Goal: Contribute content: Add original content to the website for others to see

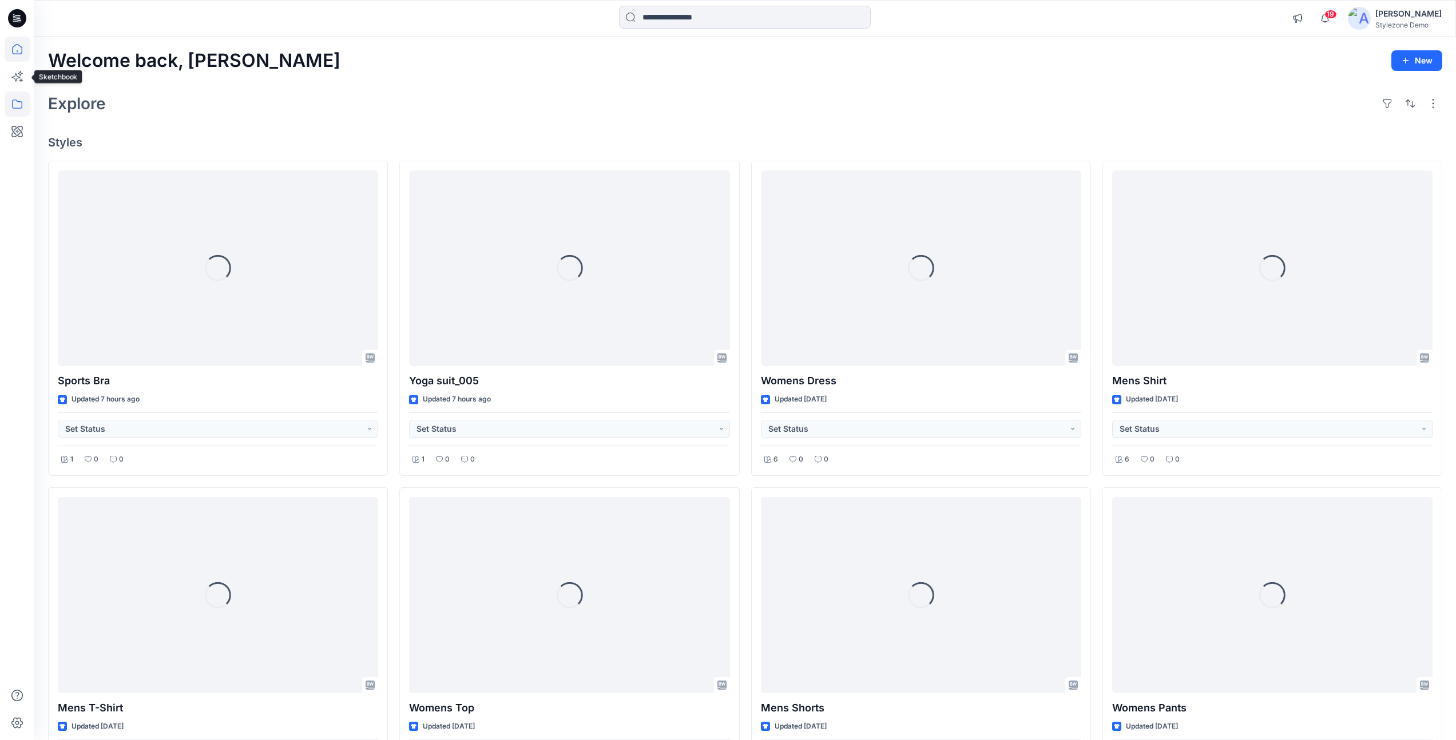
click at [21, 97] on icon at bounding box center [17, 104] width 25 height 25
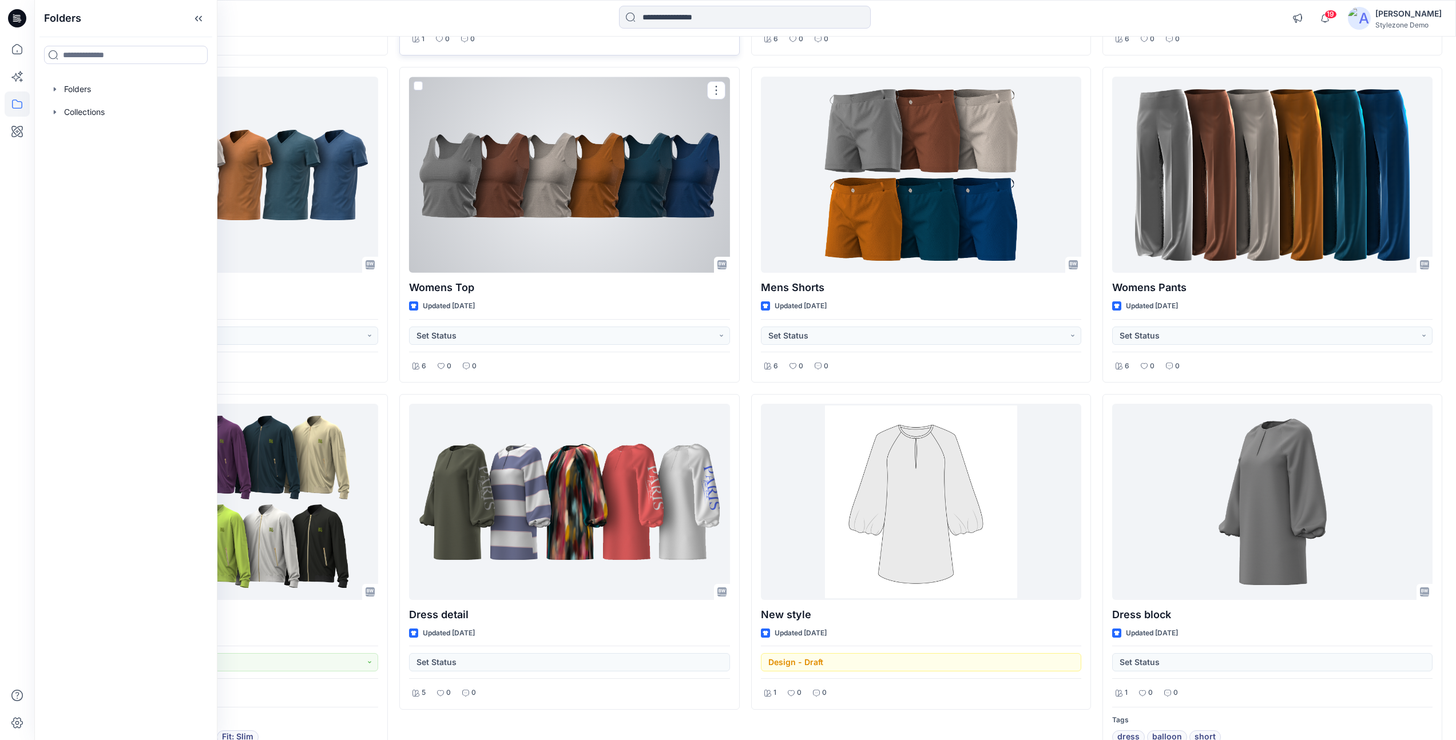
scroll to position [489, 0]
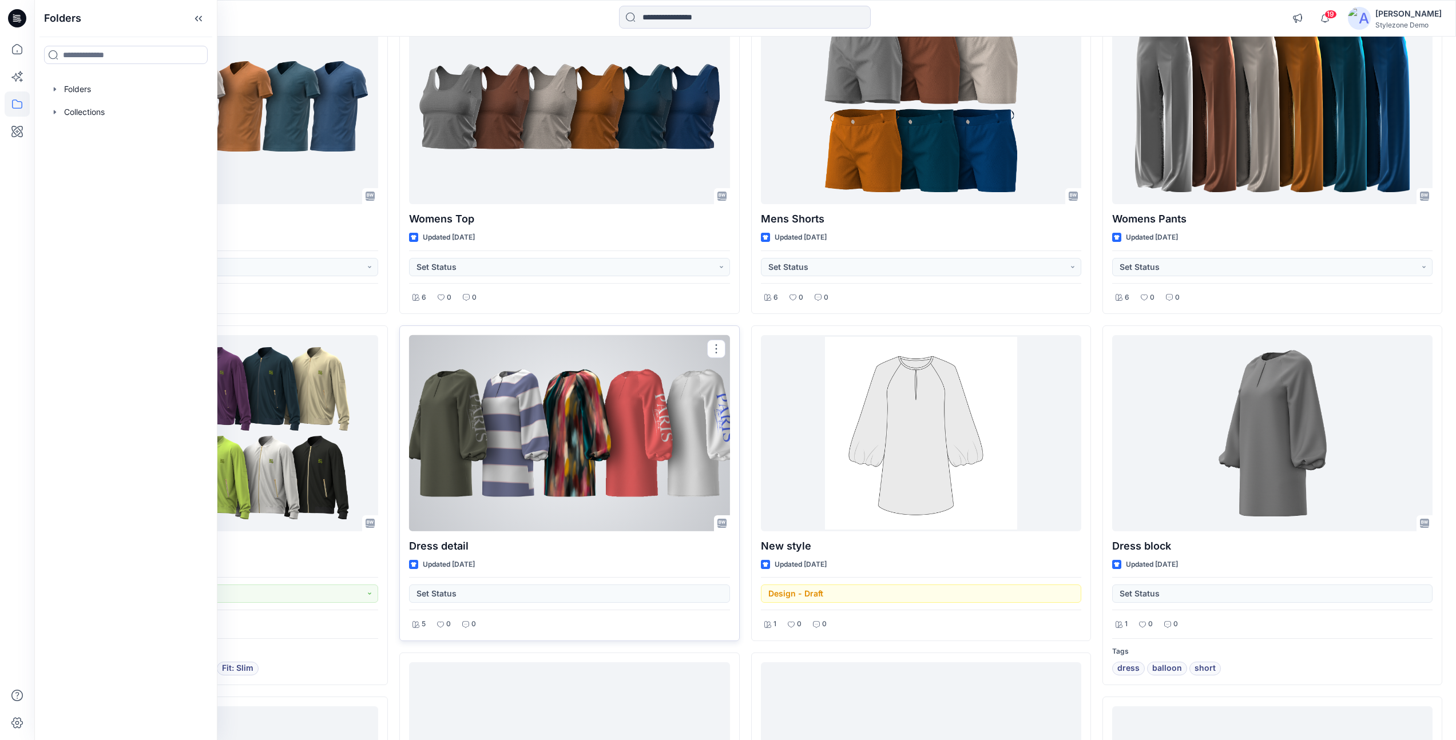
click at [499, 502] on div at bounding box center [569, 433] width 320 height 196
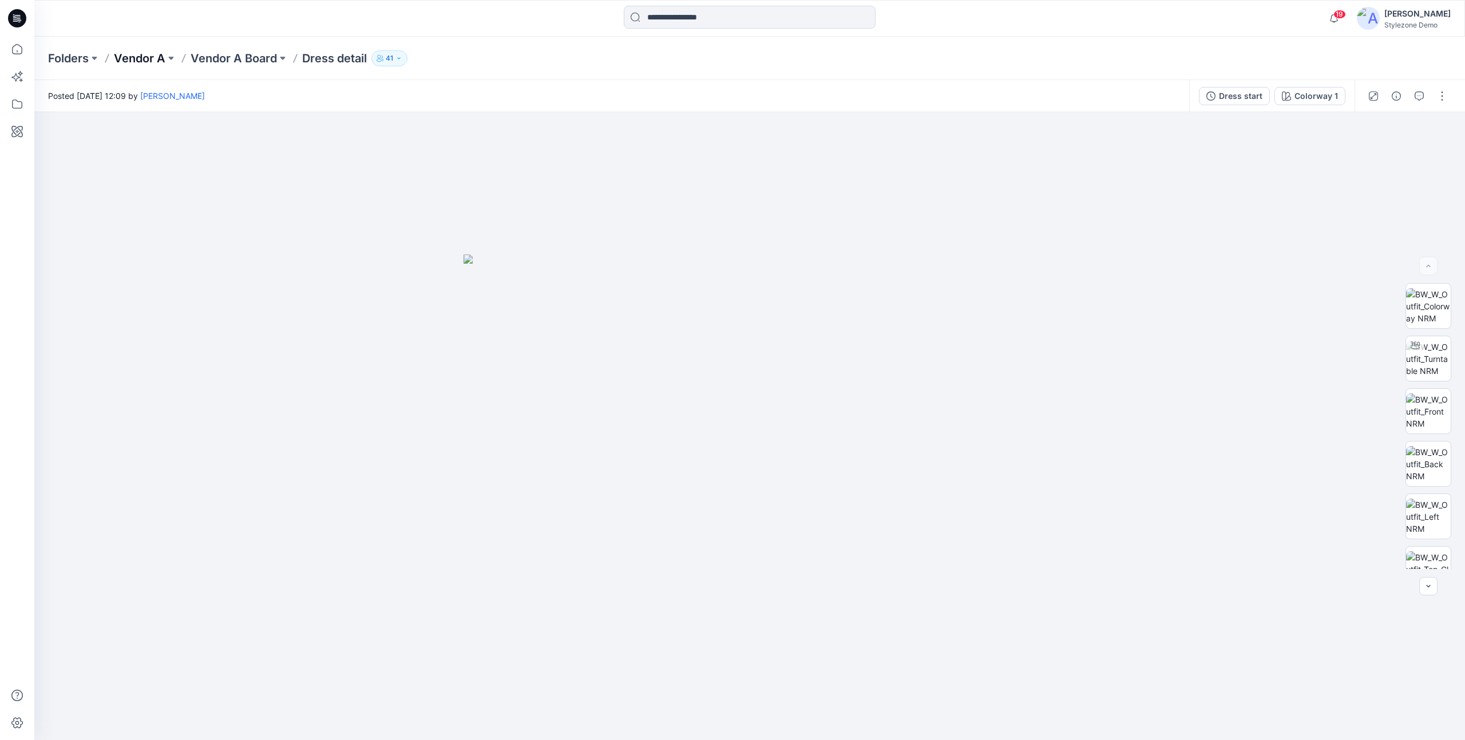
click at [145, 62] on p "Vendor A" at bounding box center [139, 58] width 51 height 16
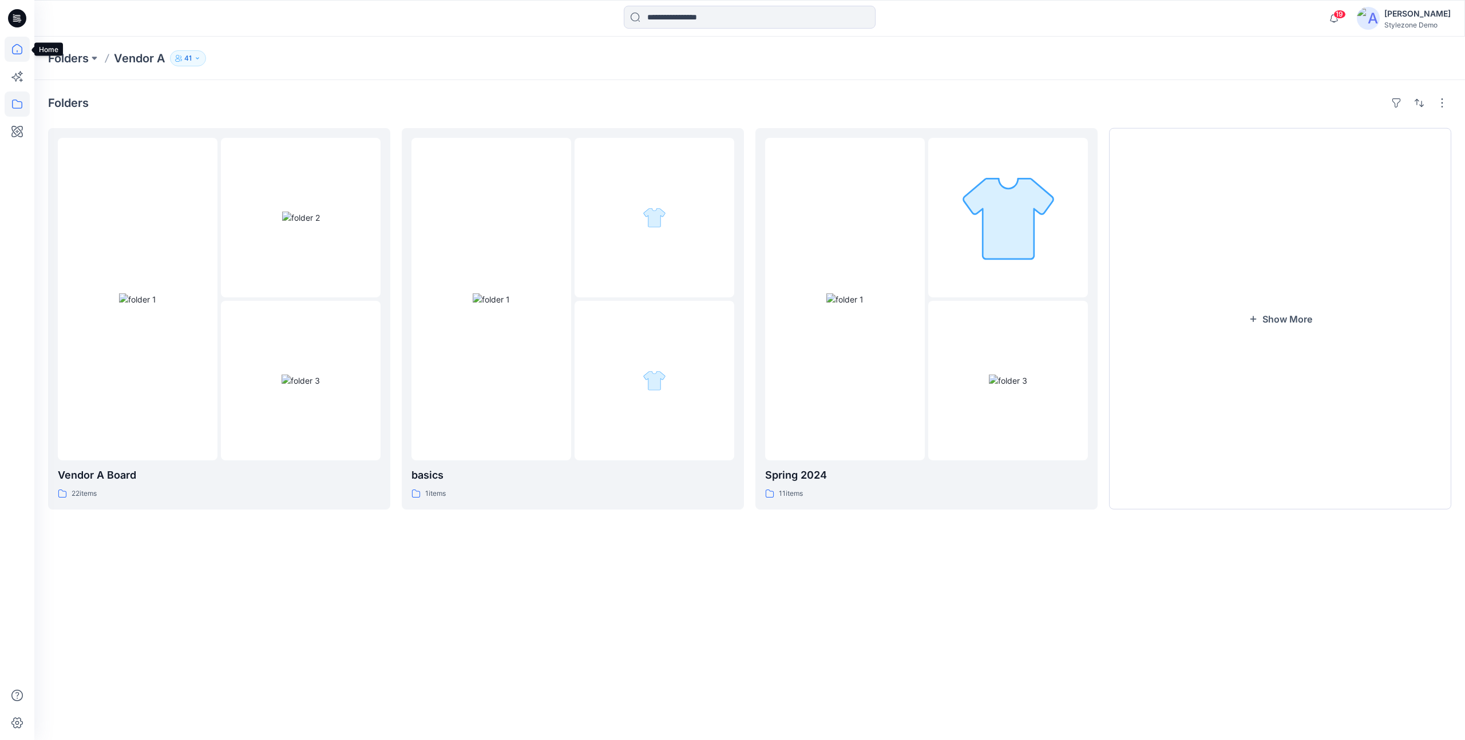
click at [17, 54] on icon at bounding box center [17, 49] width 10 height 10
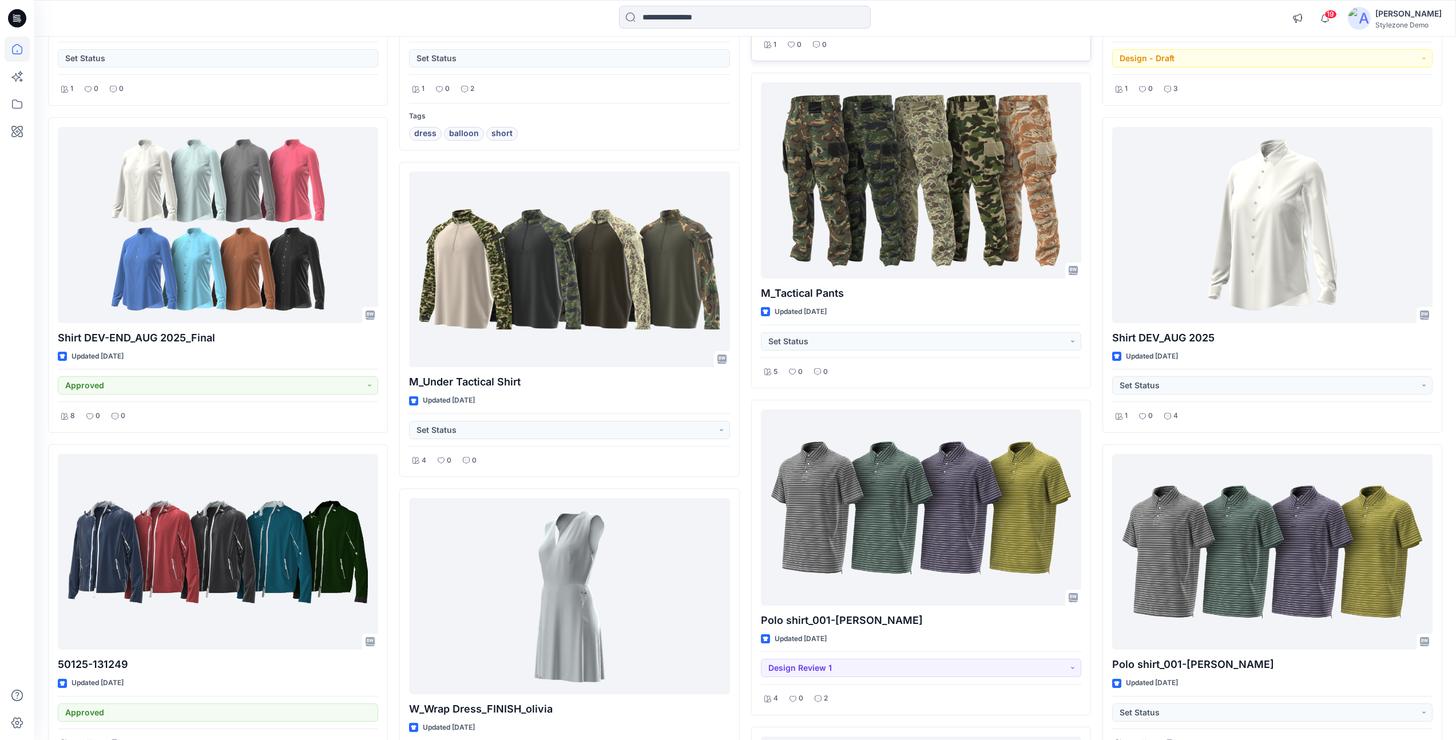
scroll to position [2120, 0]
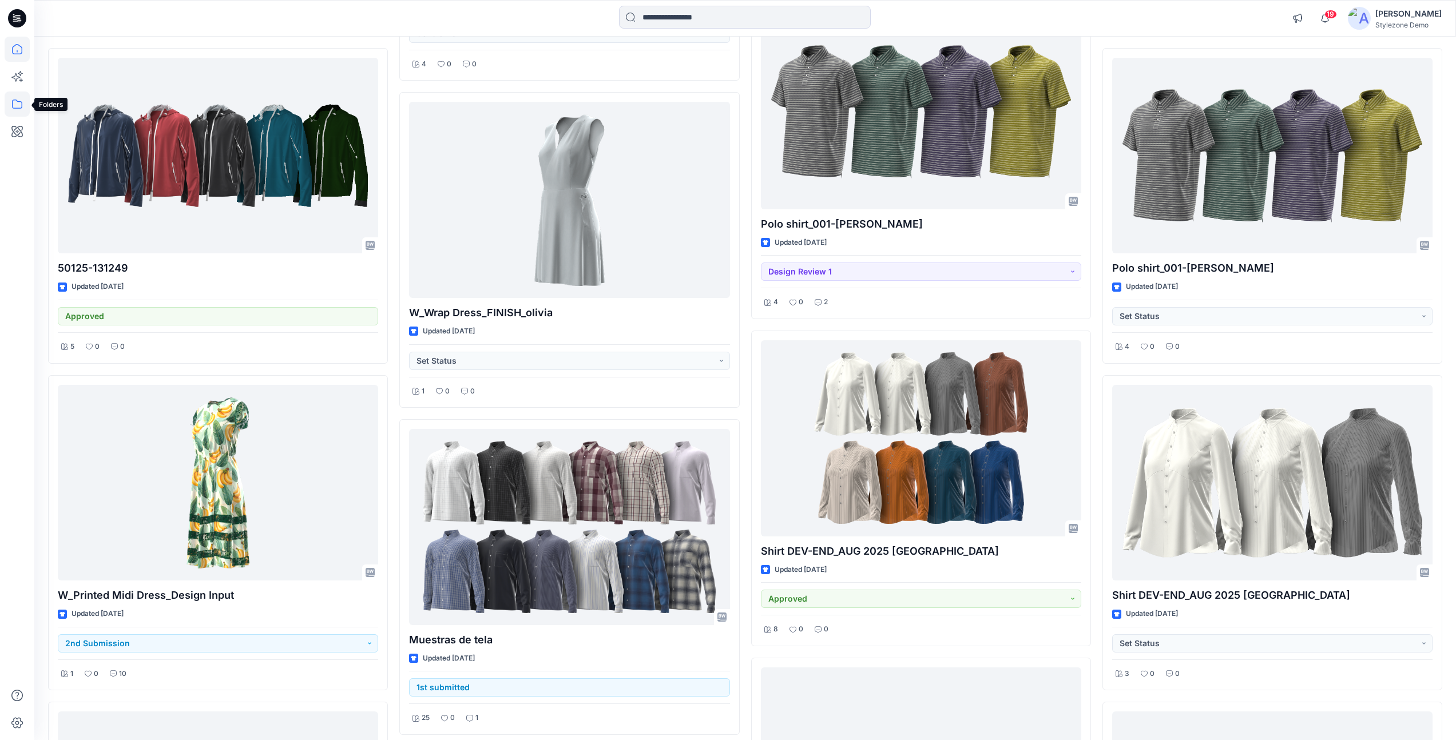
click at [17, 108] on icon at bounding box center [17, 104] width 25 height 25
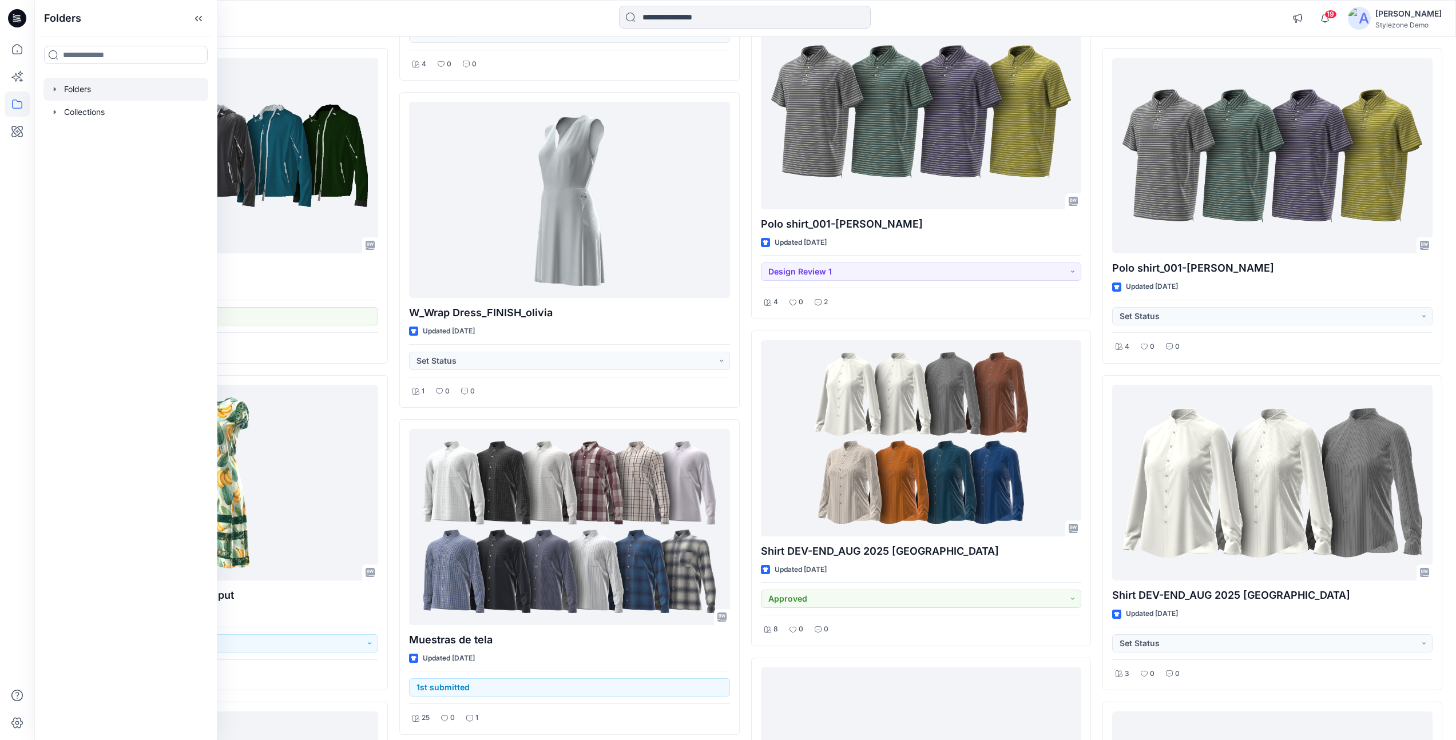
click at [54, 91] on icon "button" at bounding box center [55, 89] width 2 height 4
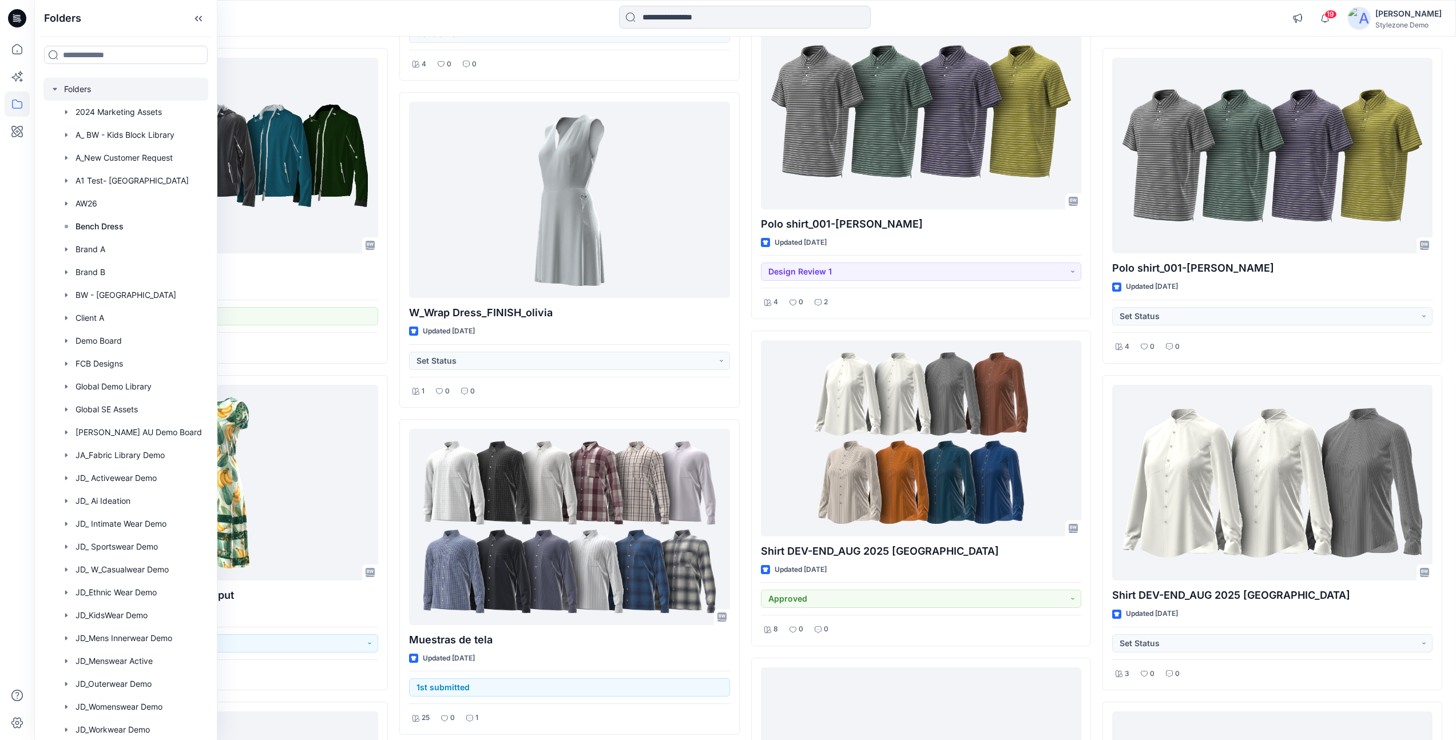
click at [54, 93] on icon "button" at bounding box center [54, 89] width 9 height 9
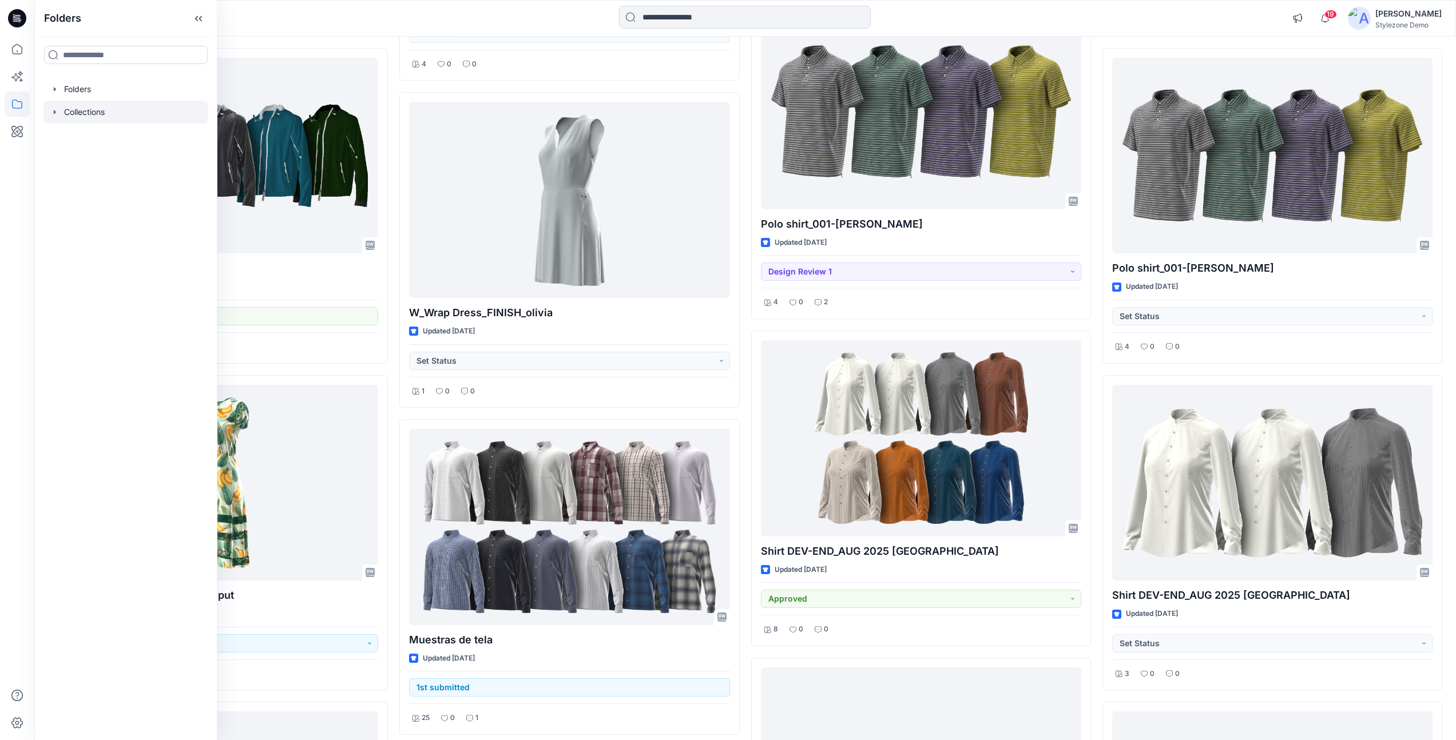
click at [57, 113] on icon "button" at bounding box center [54, 112] width 9 height 9
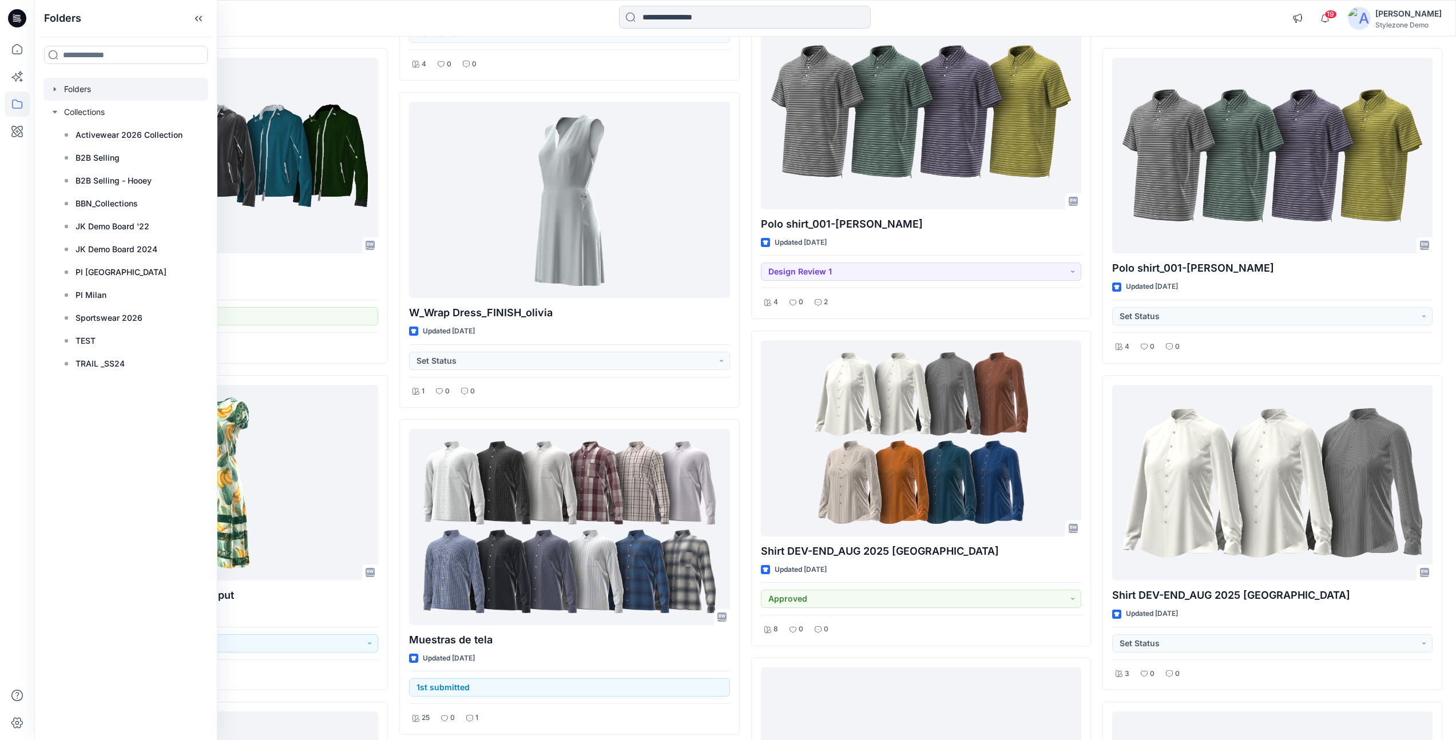
click at [54, 89] on icon "button" at bounding box center [55, 89] width 2 height 4
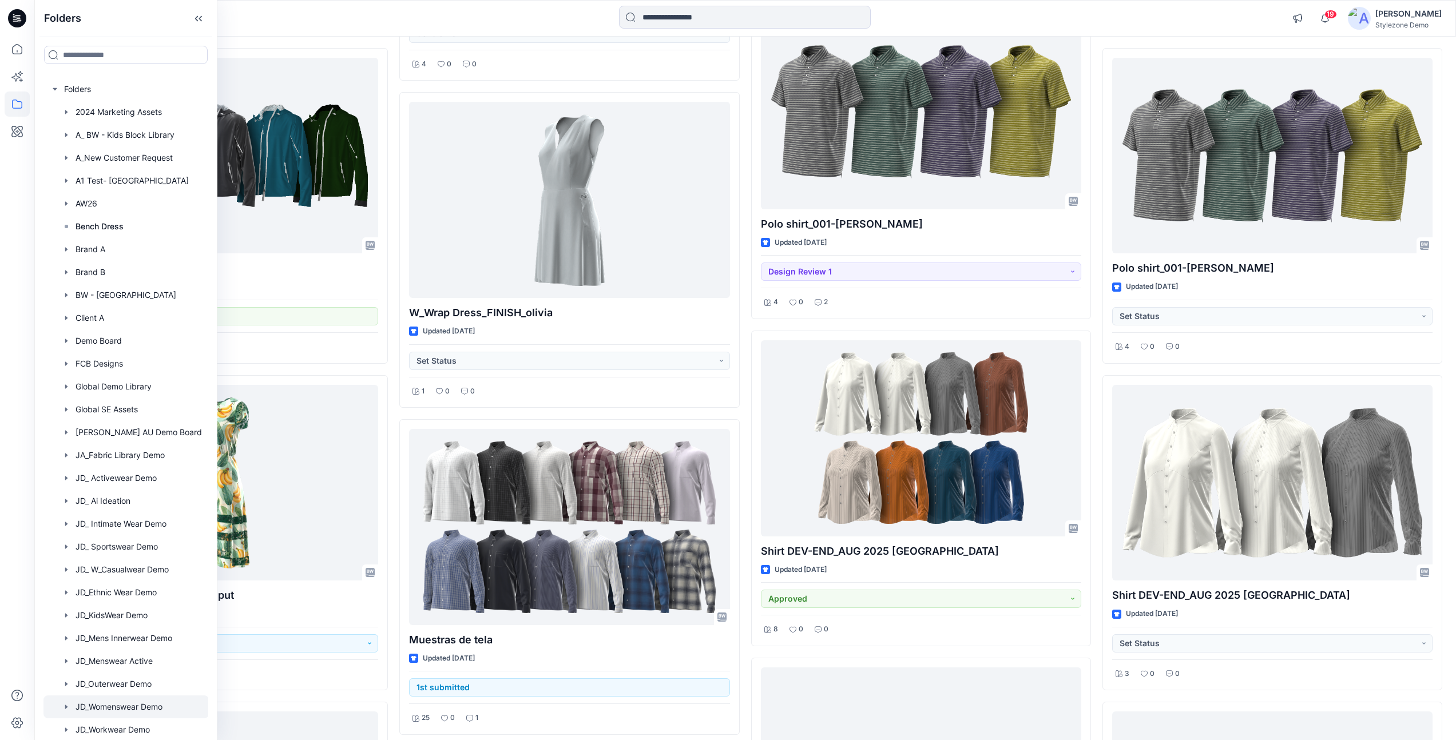
click at [129, 708] on div at bounding box center [125, 707] width 165 height 23
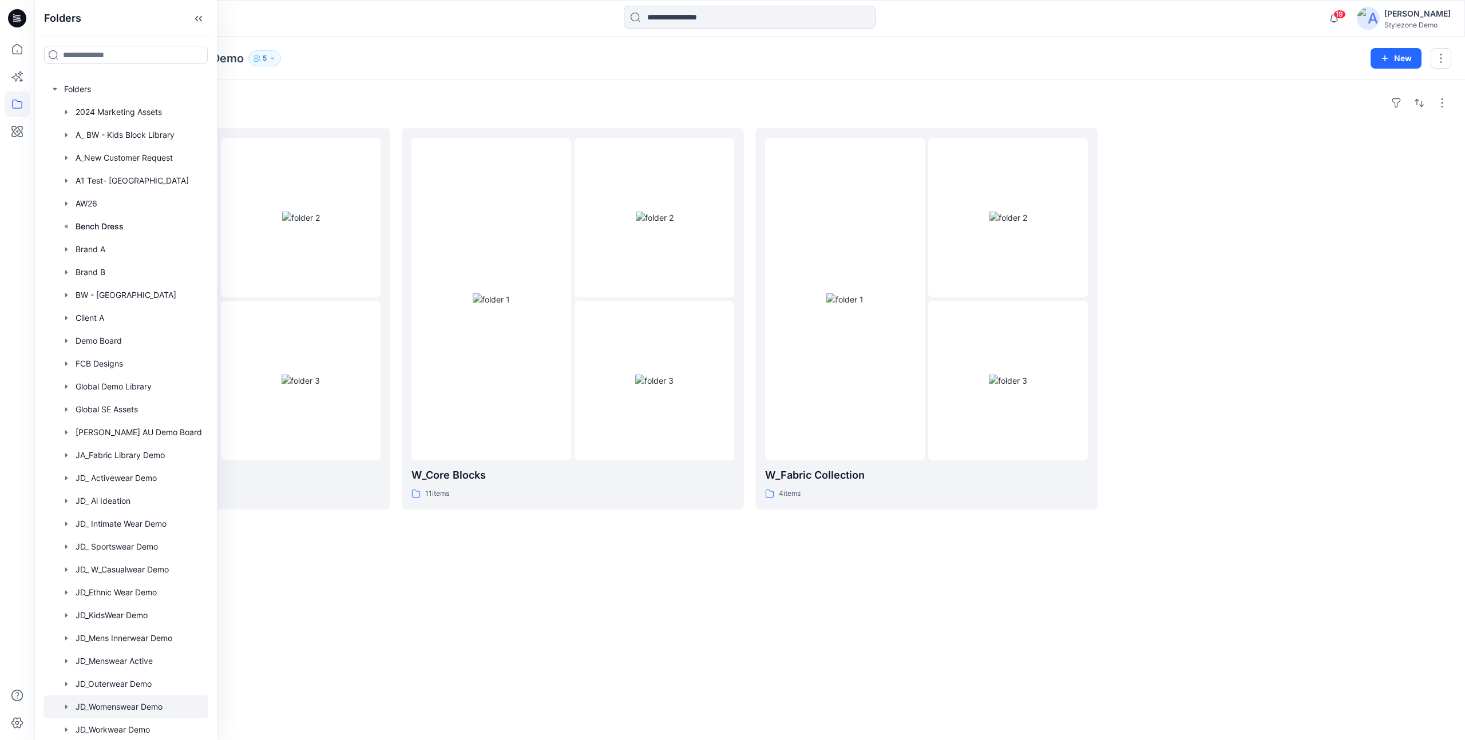
click at [511, 577] on div "Folders W_New Developments 11 items W_Core Blocks 11 items W_Fabric Collection …" at bounding box center [749, 410] width 1430 height 660
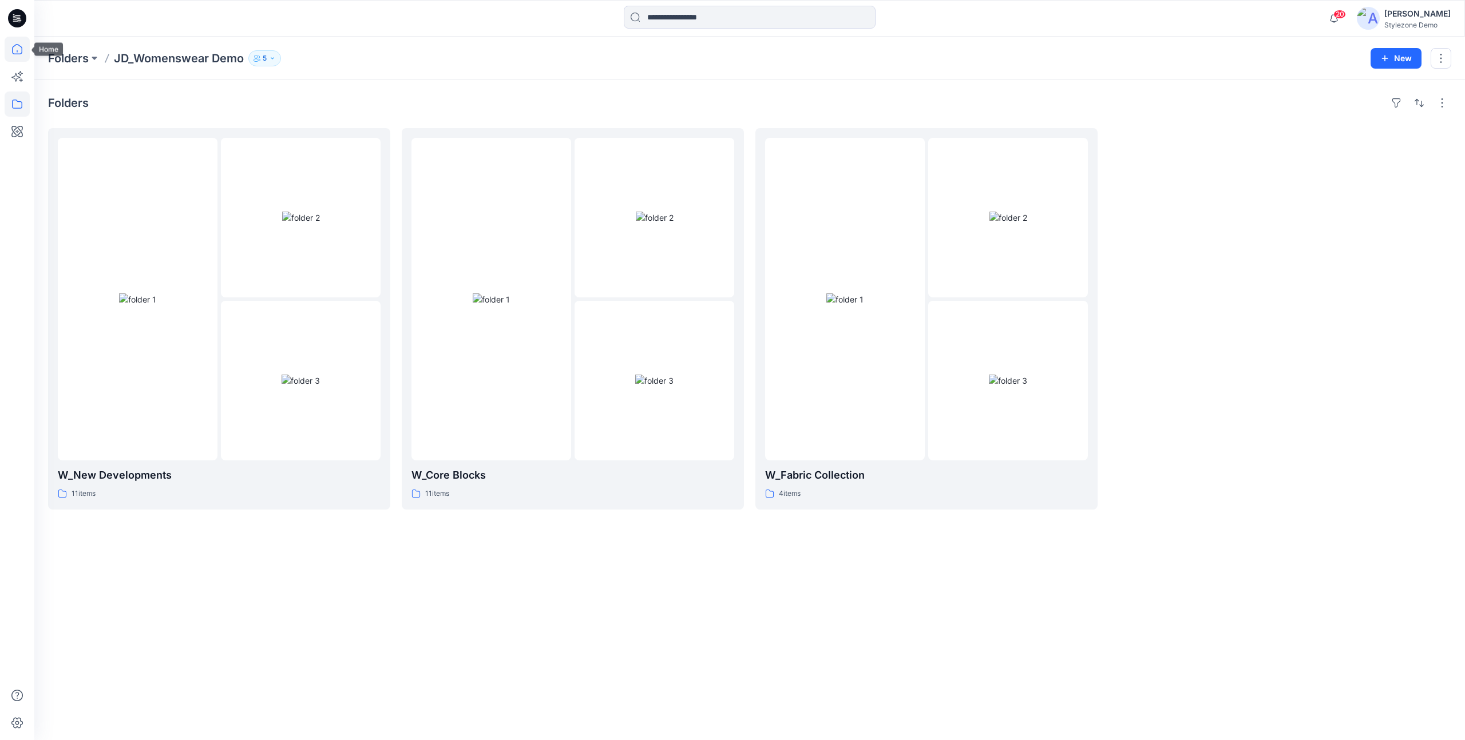
click at [20, 53] on icon at bounding box center [17, 49] width 10 height 10
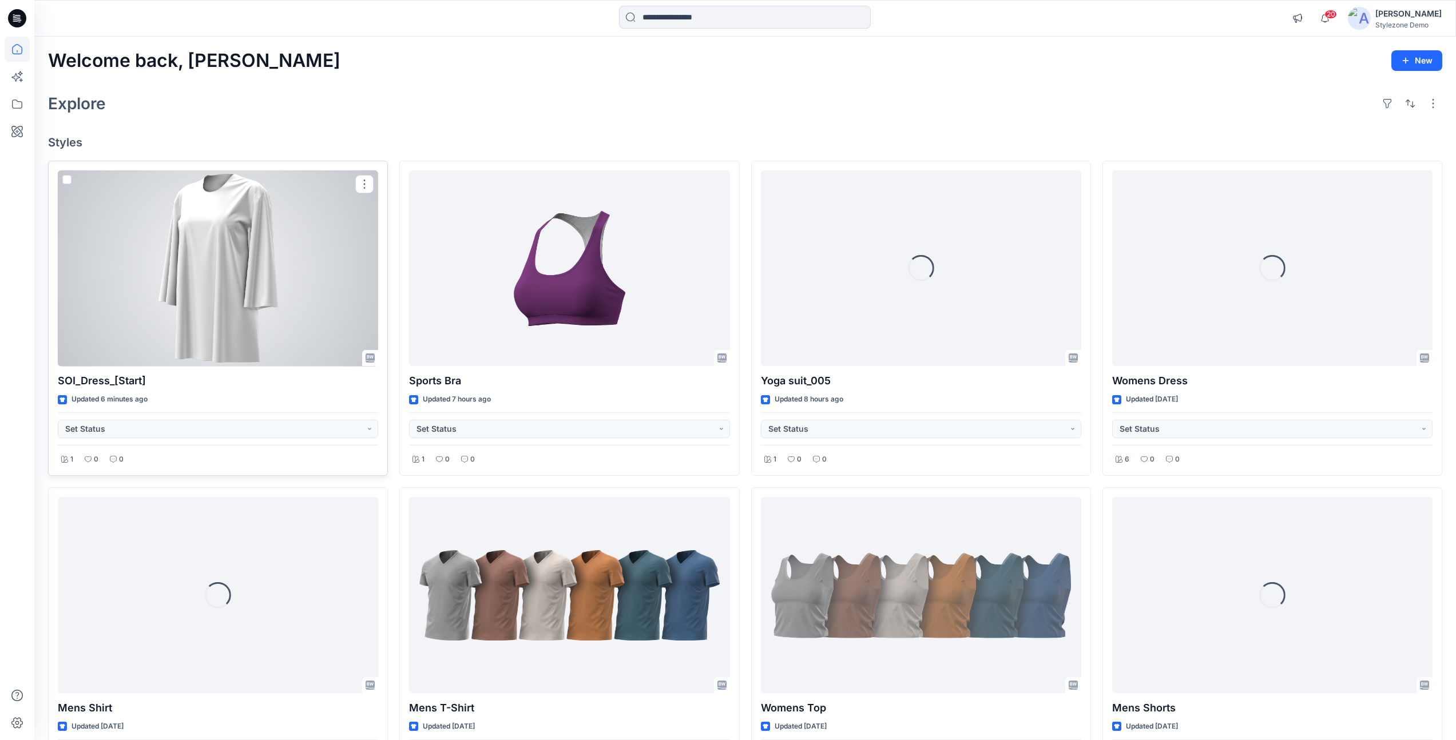
click at [346, 201] on div at bounding box center [218, 269] width 320 height 196
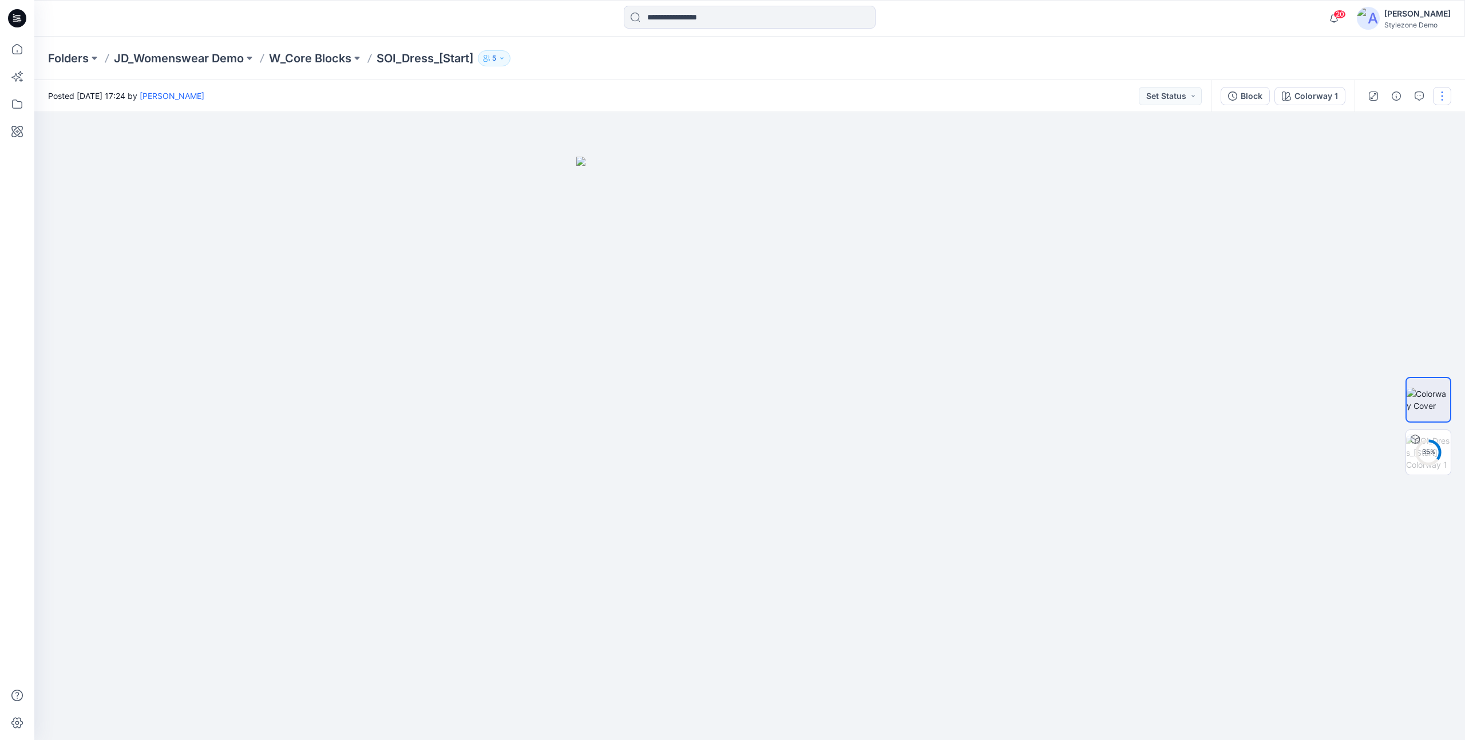
click at [1444, 100] on button "button" at bounding box center [1442, 96] width 18 height 18
click at [1416, 148] on button "Edit" at bounding box center [1393, 154] width 105 height 21
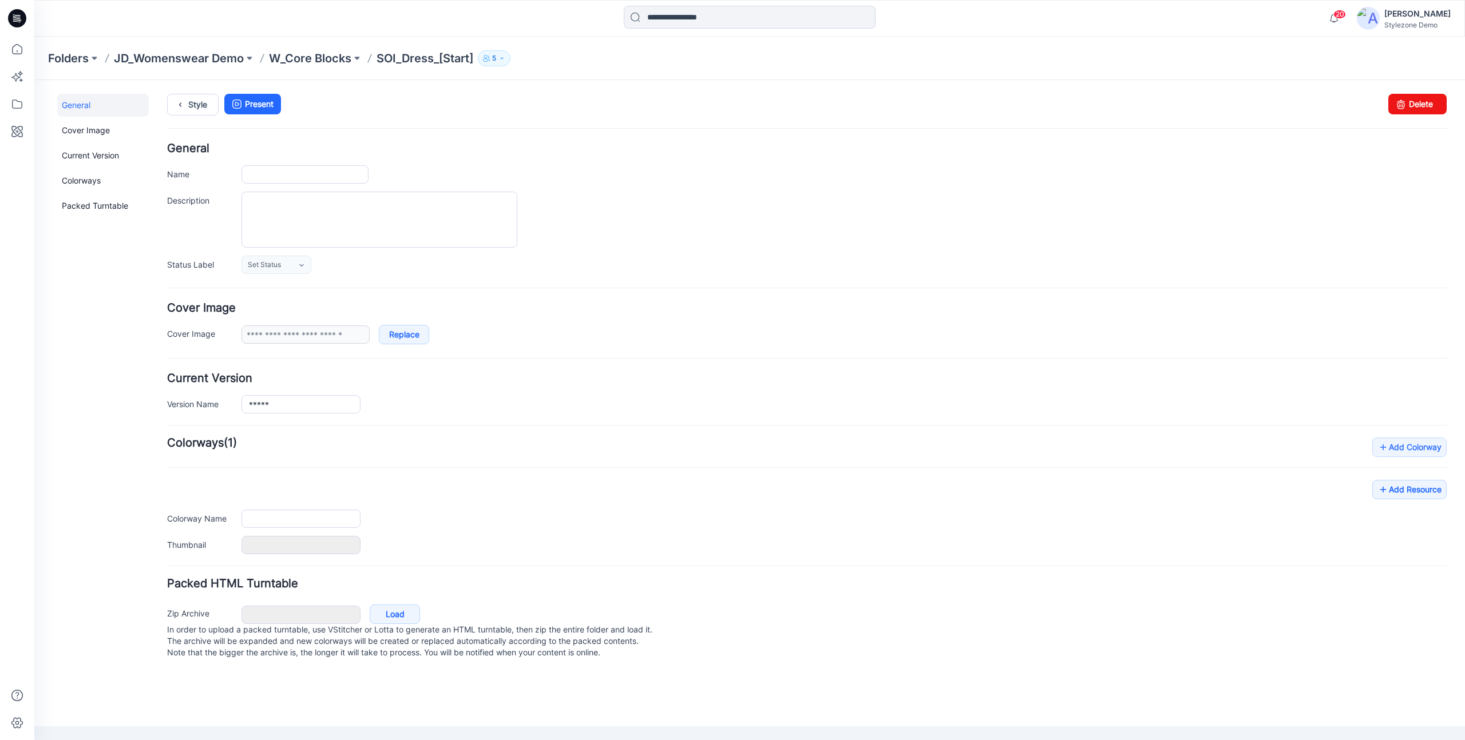
type input "**********"
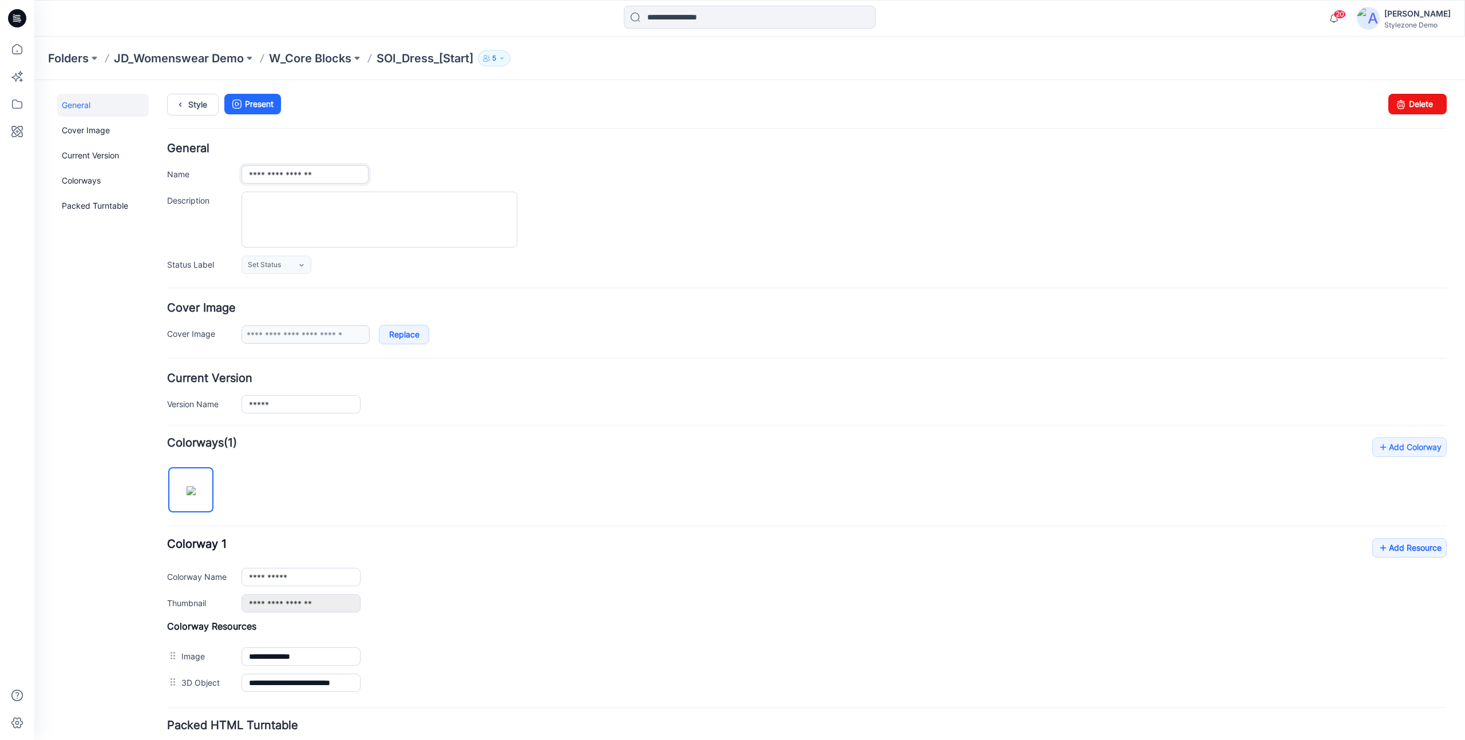
drag, startPoint x: 292, startPoint y: 175, endPoint x: 352, endPoint y: 176, distance: 59.5
click at [352, 176] on input "**********" at bounding box center [304, 174] width 127 height 18
type input "**********"
click at [576, 187] on div "**********" at bounding box center [806, 208] width 1279 height 131
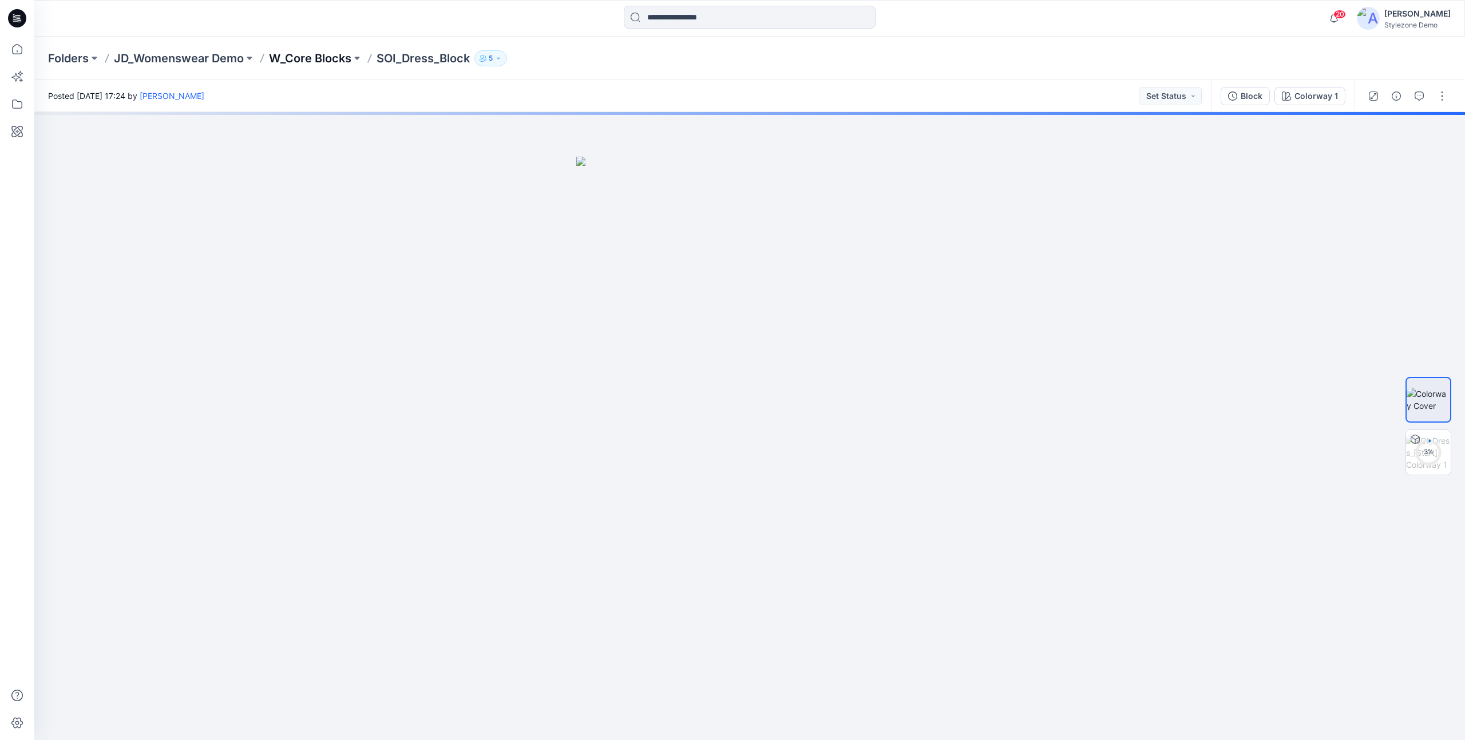
click at [331, 51] on p "W_Core Blocks" at bounding box center [310, 58] width 82 height 16
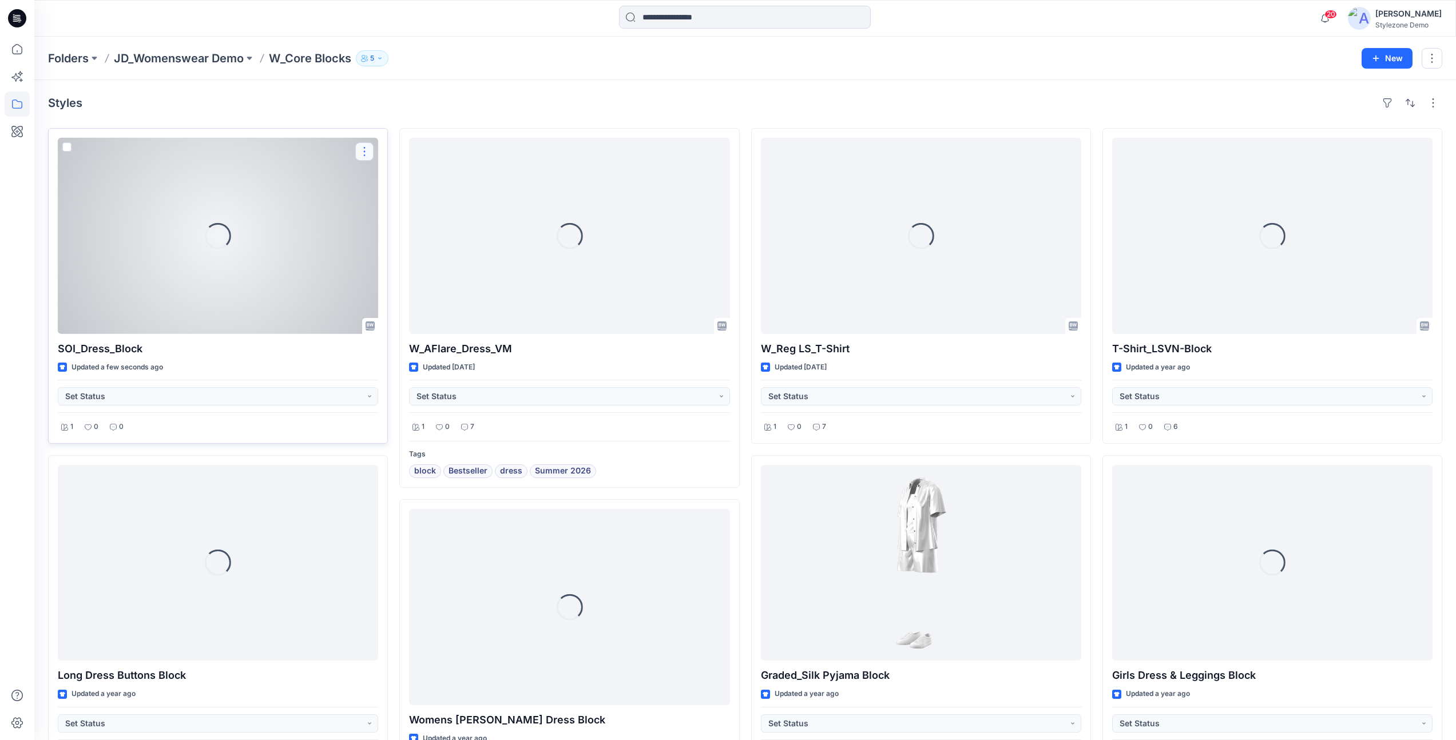
click at [363, 150] on button "button" at bounding box center [364, 151] width 18 height 18
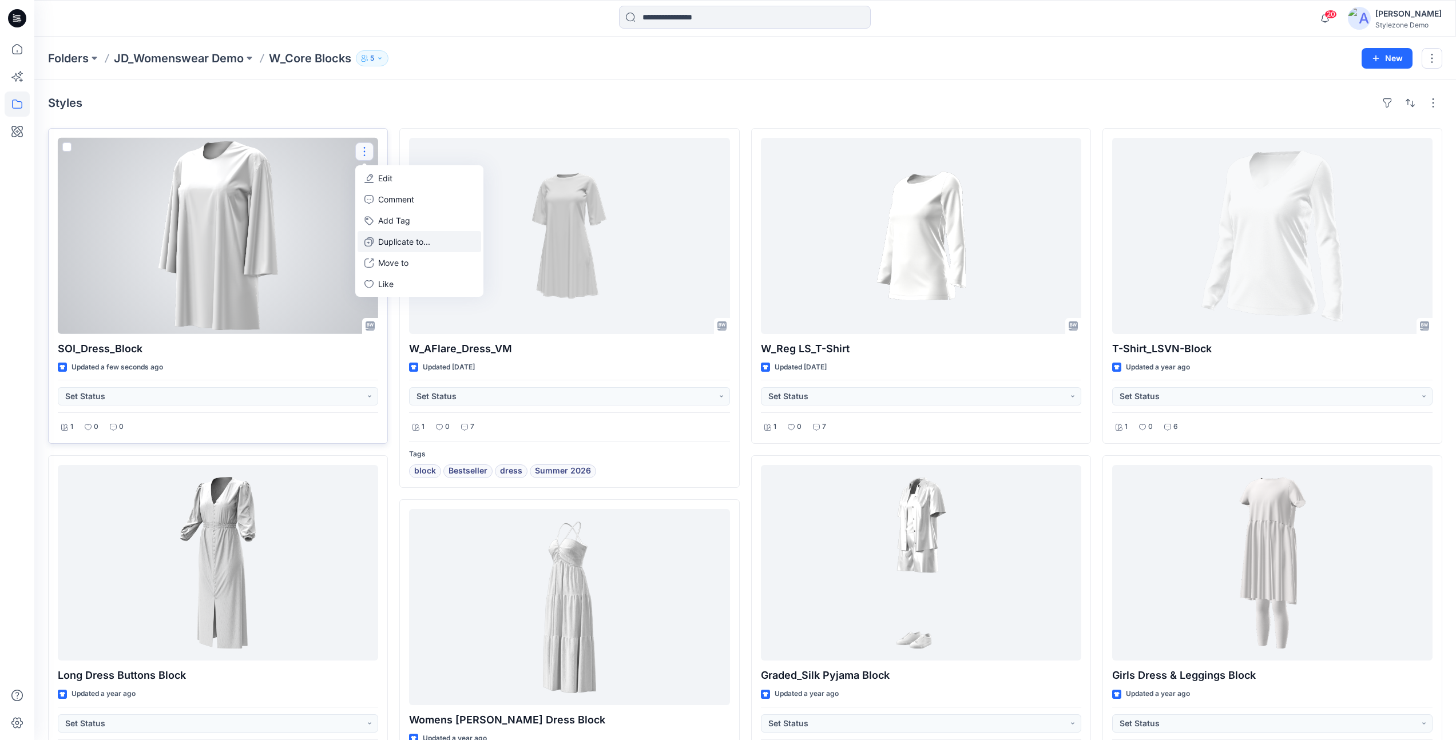
click at [395, 243] on p "Duplicate to..." at bounding box center [404, 242] width 52 height 12
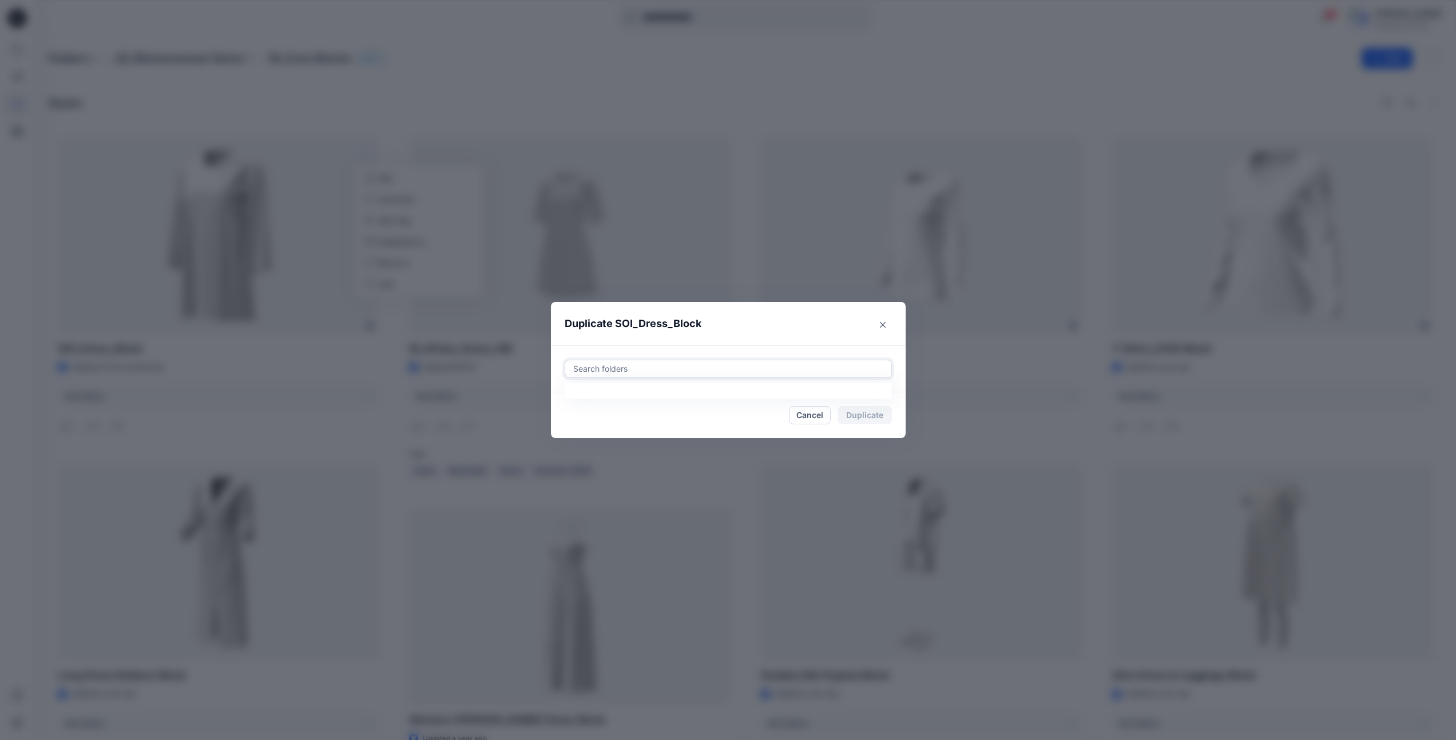
click at [700, 367] on div at bounding box center [728, 369] width 312 height 14
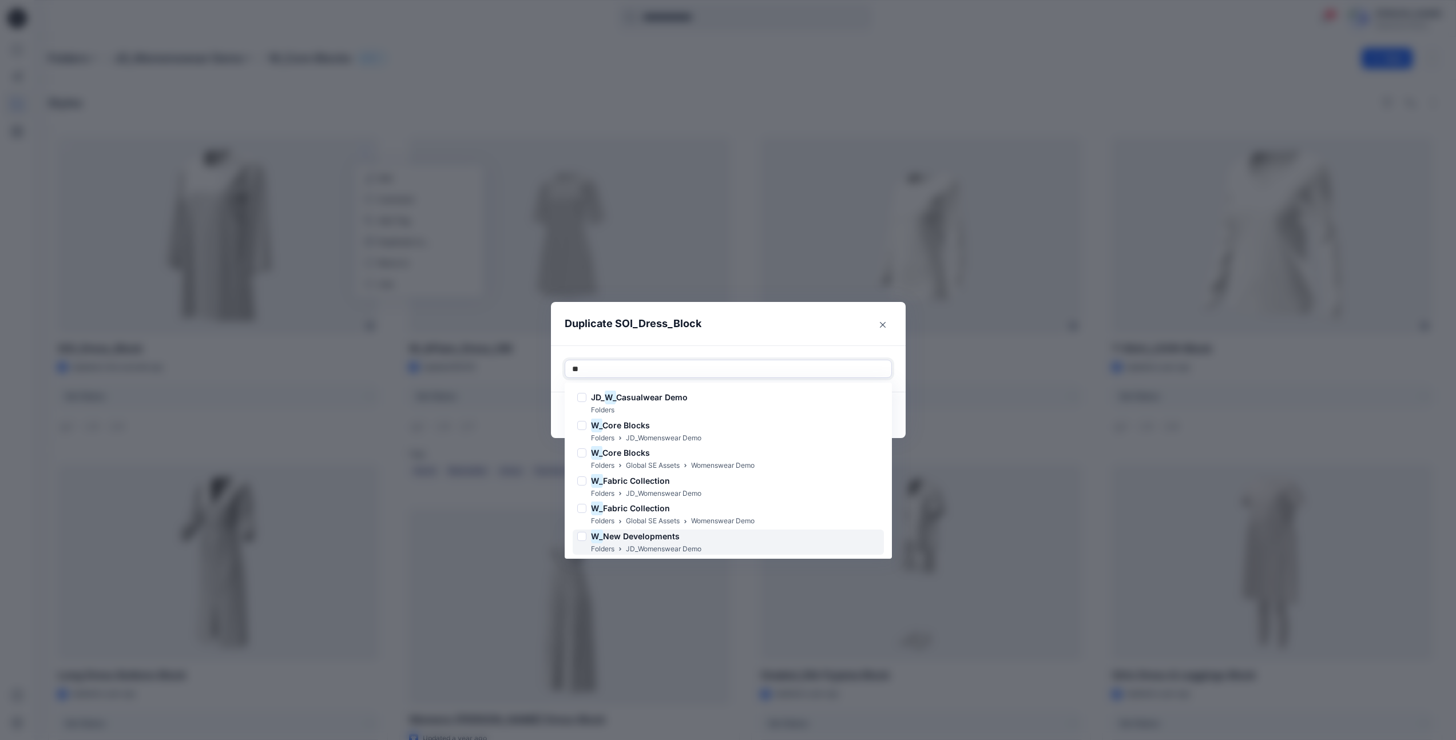
click at [719, 547] on div "W_ New Developments Folders JD_Womenswear Demo" at bounding box center [728, 543] width 311 height 26
type input "*"
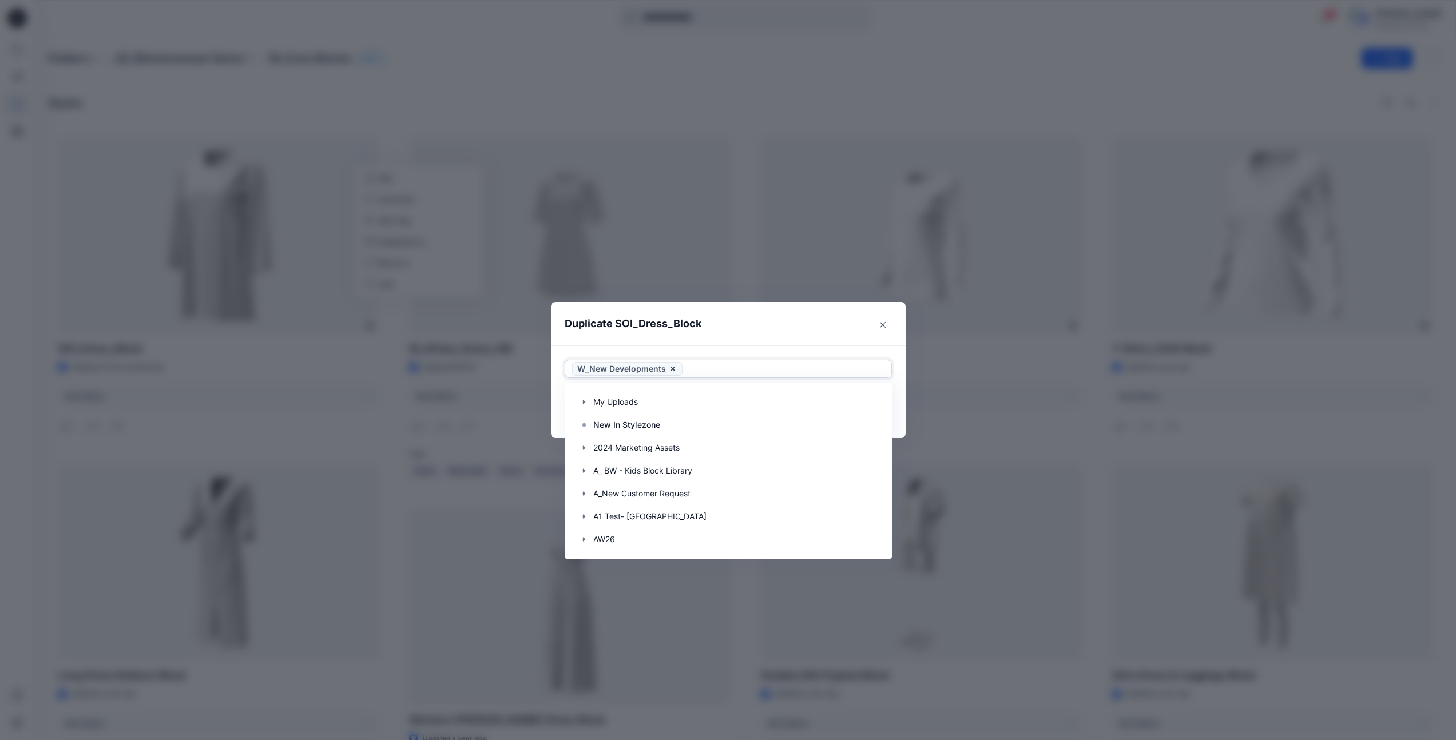
click at [758, 340] on header "Duplicate SOI_Dress_Block" at bounding box center [717, 323] width 332 height 43
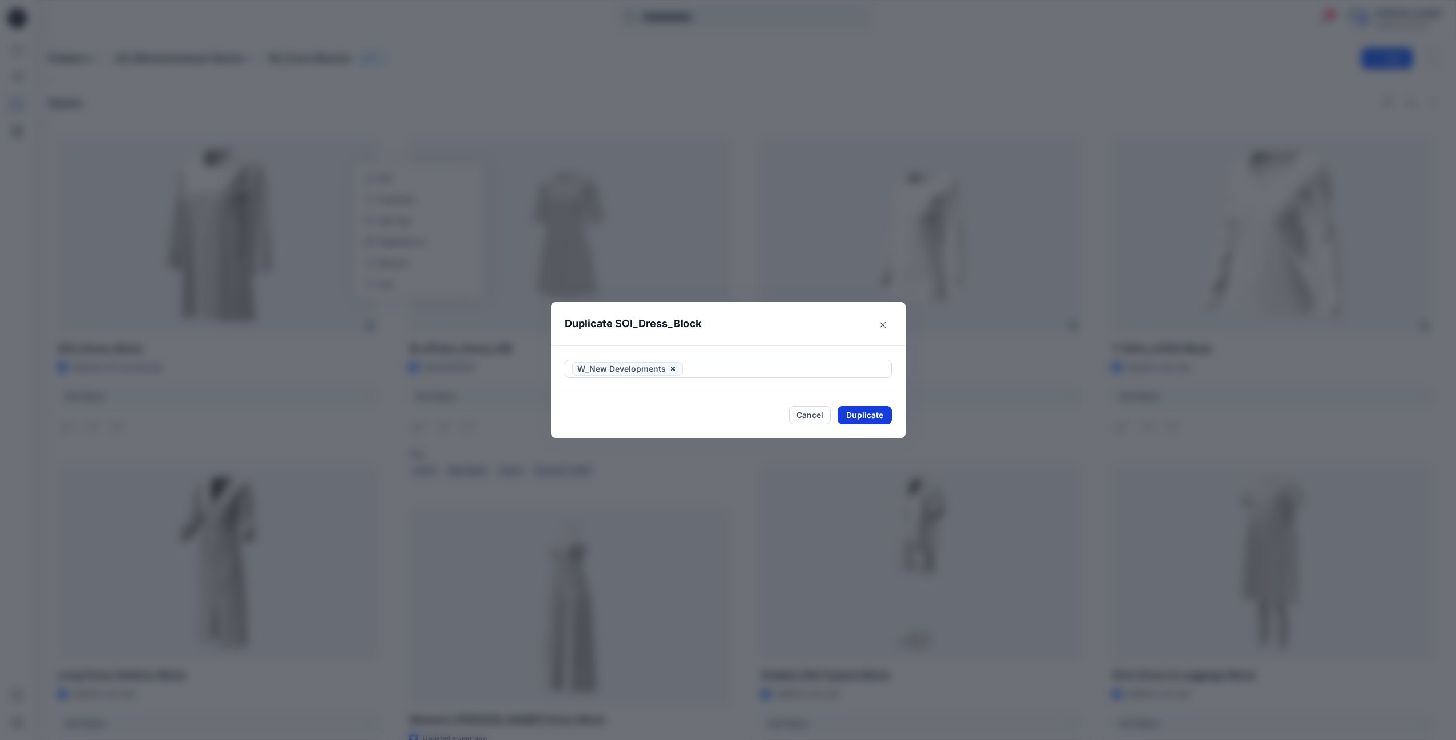
click at [857, 417] on button "Duplicate" at bounding box center [865, 415] width 54 height 18
click at [880, 413] on button "Close" at bounding box center [873, 415] width 37 height 18
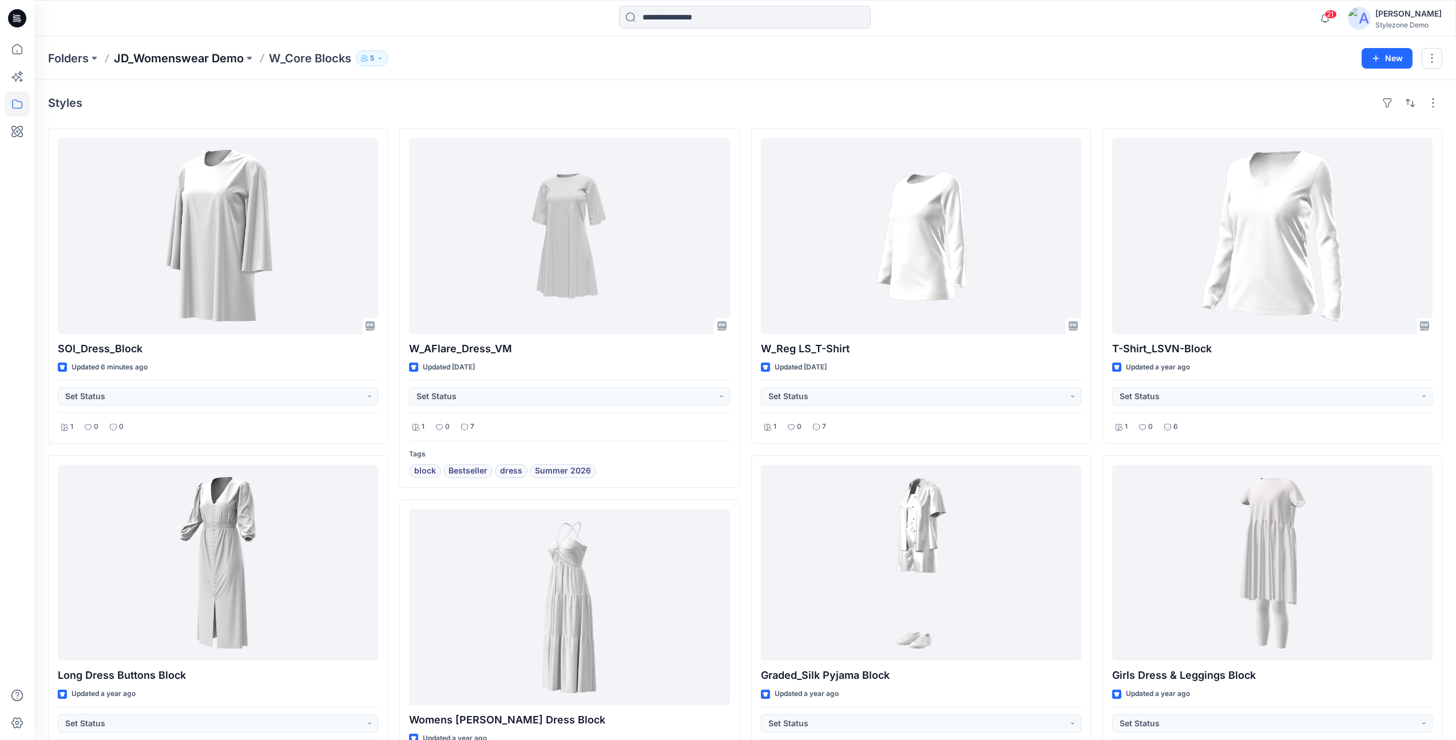
click at [217, 65] on p "JD_Womenswear Demo" at bounding box center [179, 58] width 130 height 16
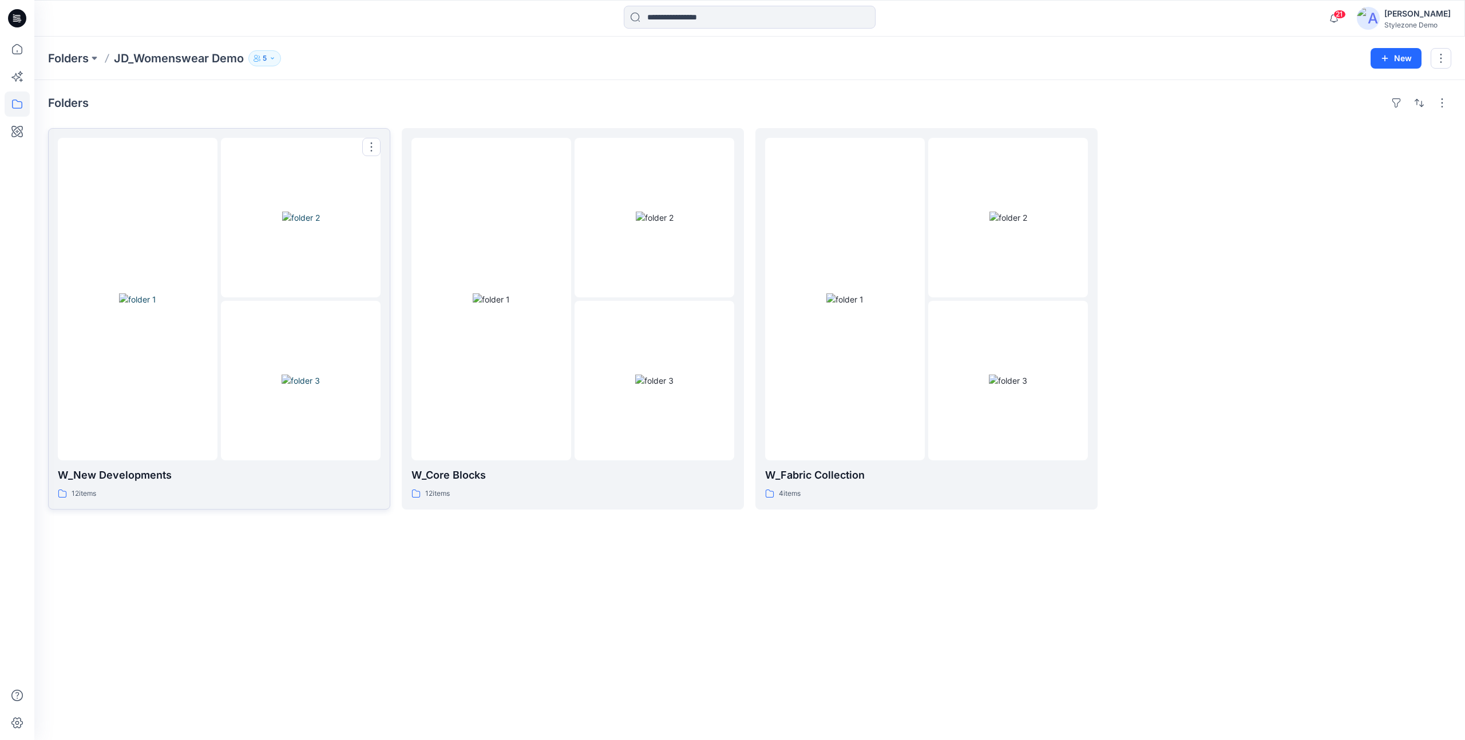
click at [279, 355] on div at bounding box center [301, 381] width 160 height 160
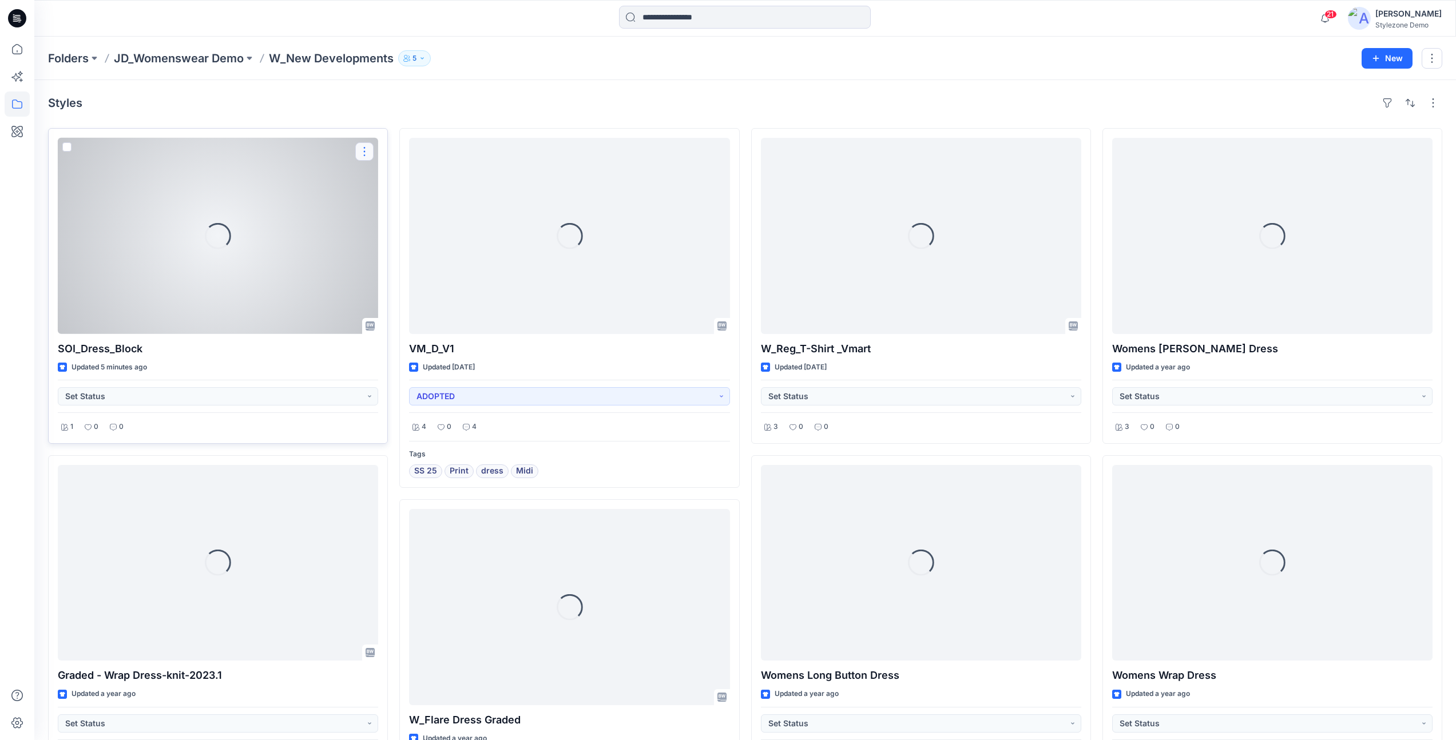
click at [359, 156] on button "button" at bounding box center [364, 151] width 18 height 18
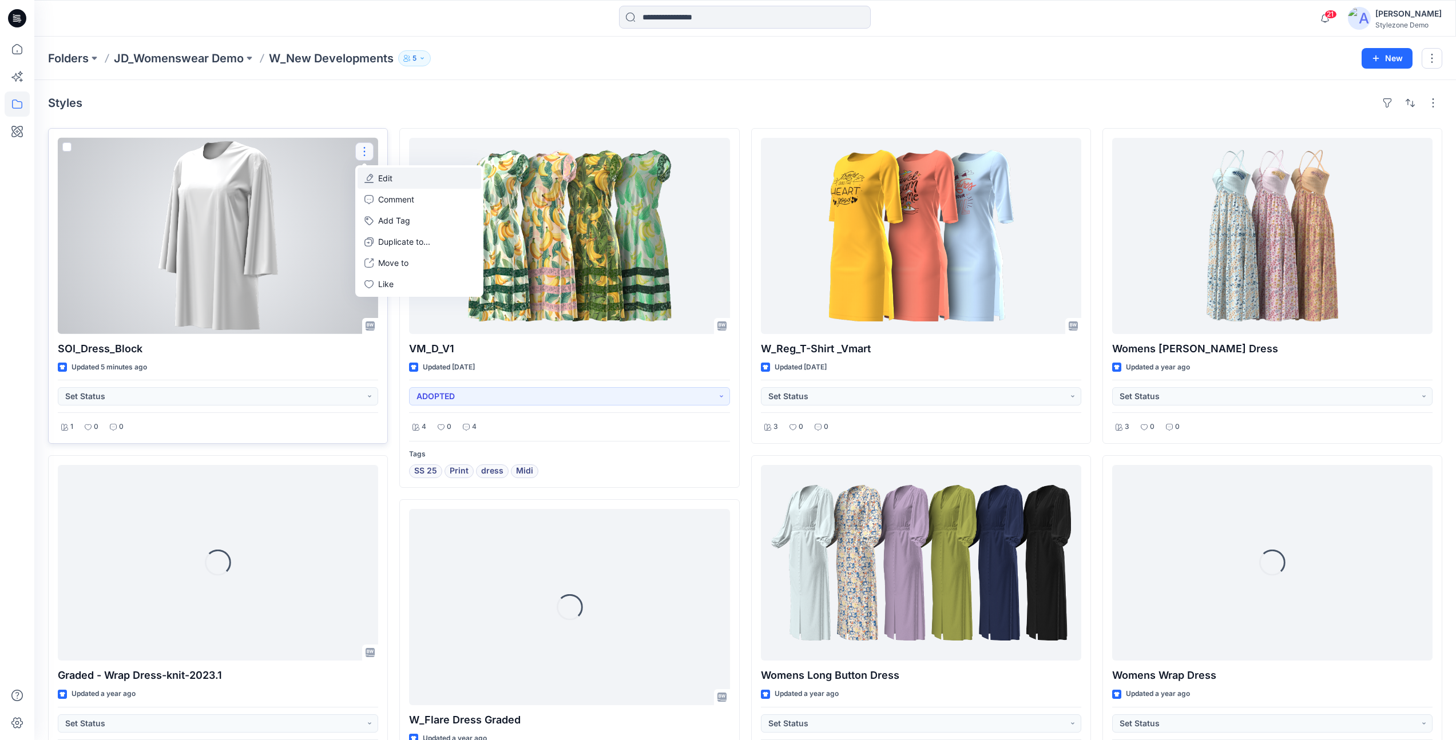
click at [402, 183] on button "Edit" at bounding box center [420, 178] width 124 height 21
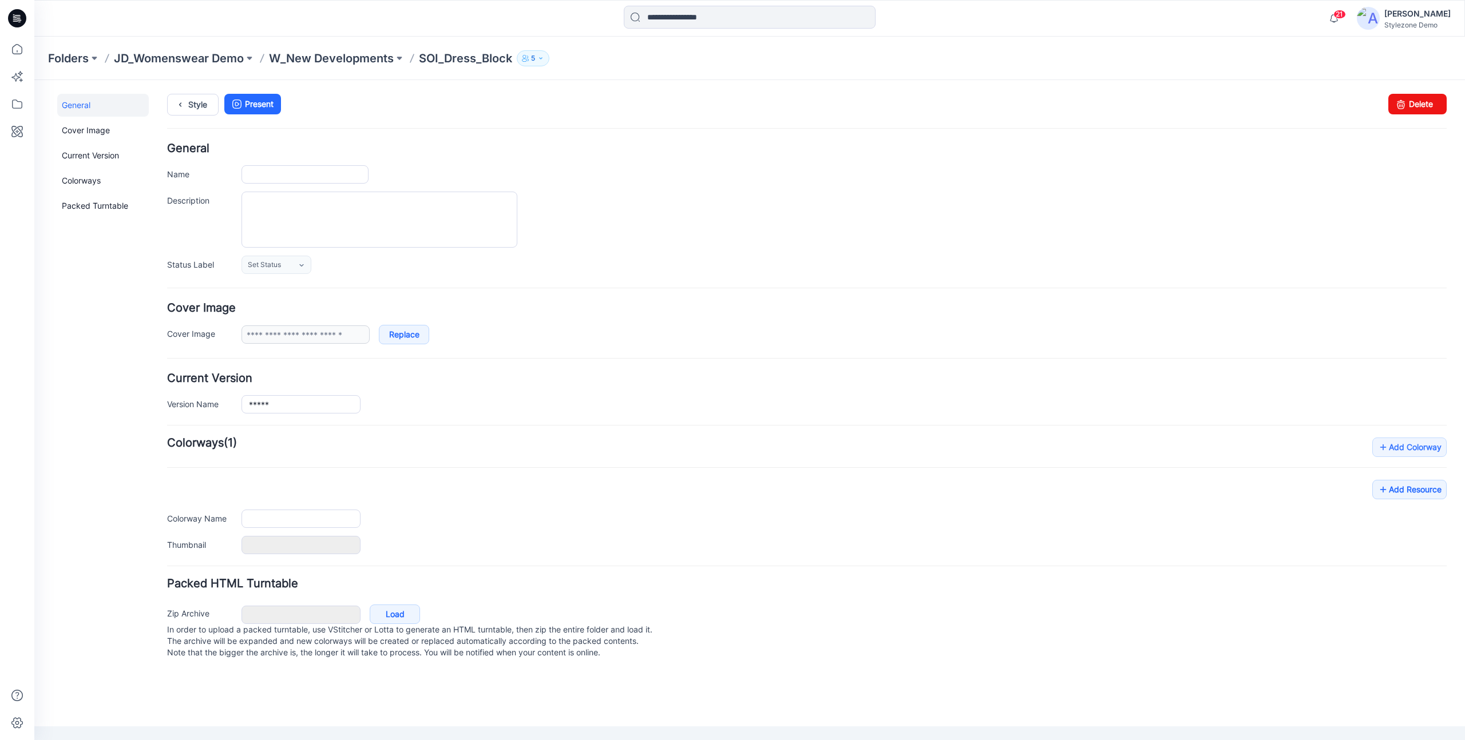
type input "**********"
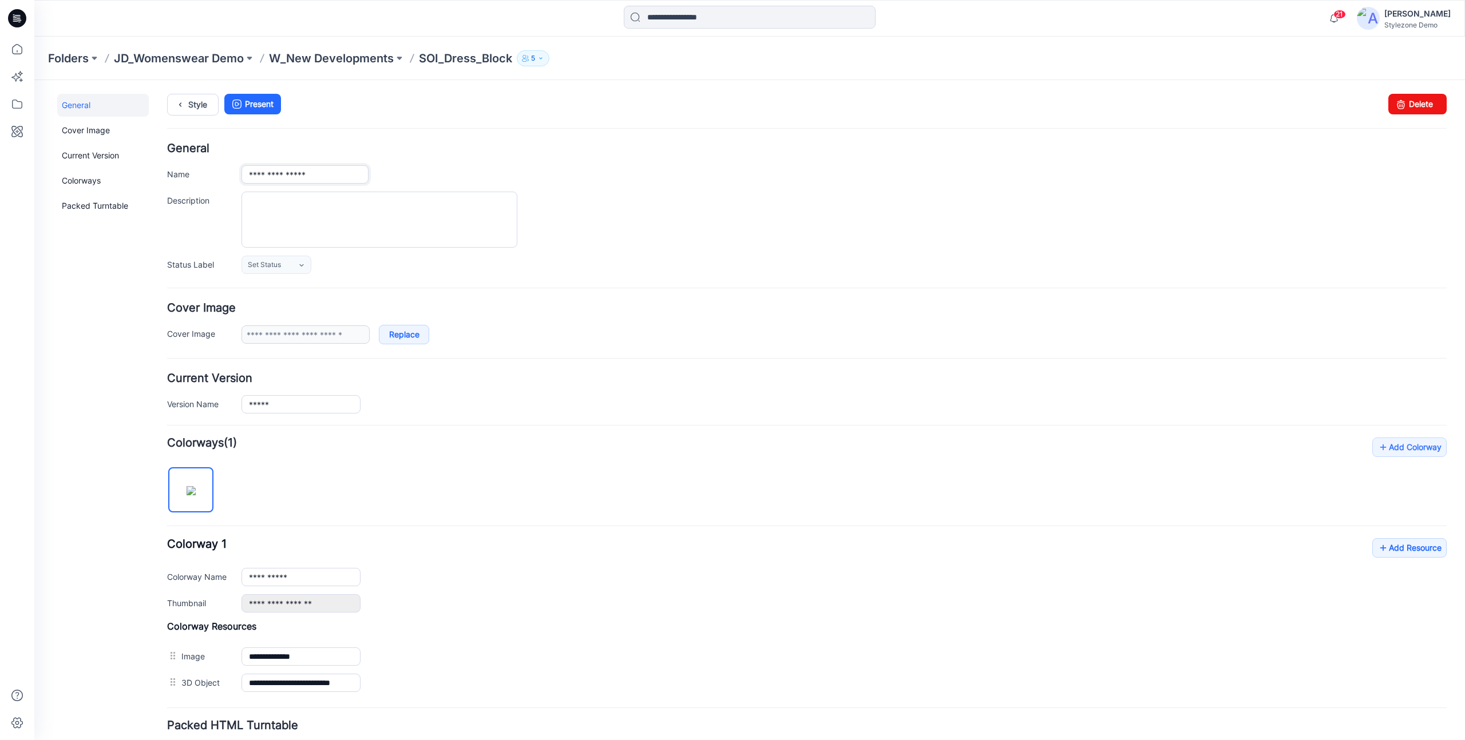
drag, startPoint x: 289, startPoint y: 177, endPoint x: 330, endPoint y: 177, distance: 40.6
click at [330, 177] on input "**********" at bounding box center [304, 174] width 127 height 18
click at [608, 183] on div "*********" at bounding box center [843, 174] width 1205 height 18
click at [263, 173] on input "*********" at bounding box center [304, 174] width 127 height 18
type input "**********"
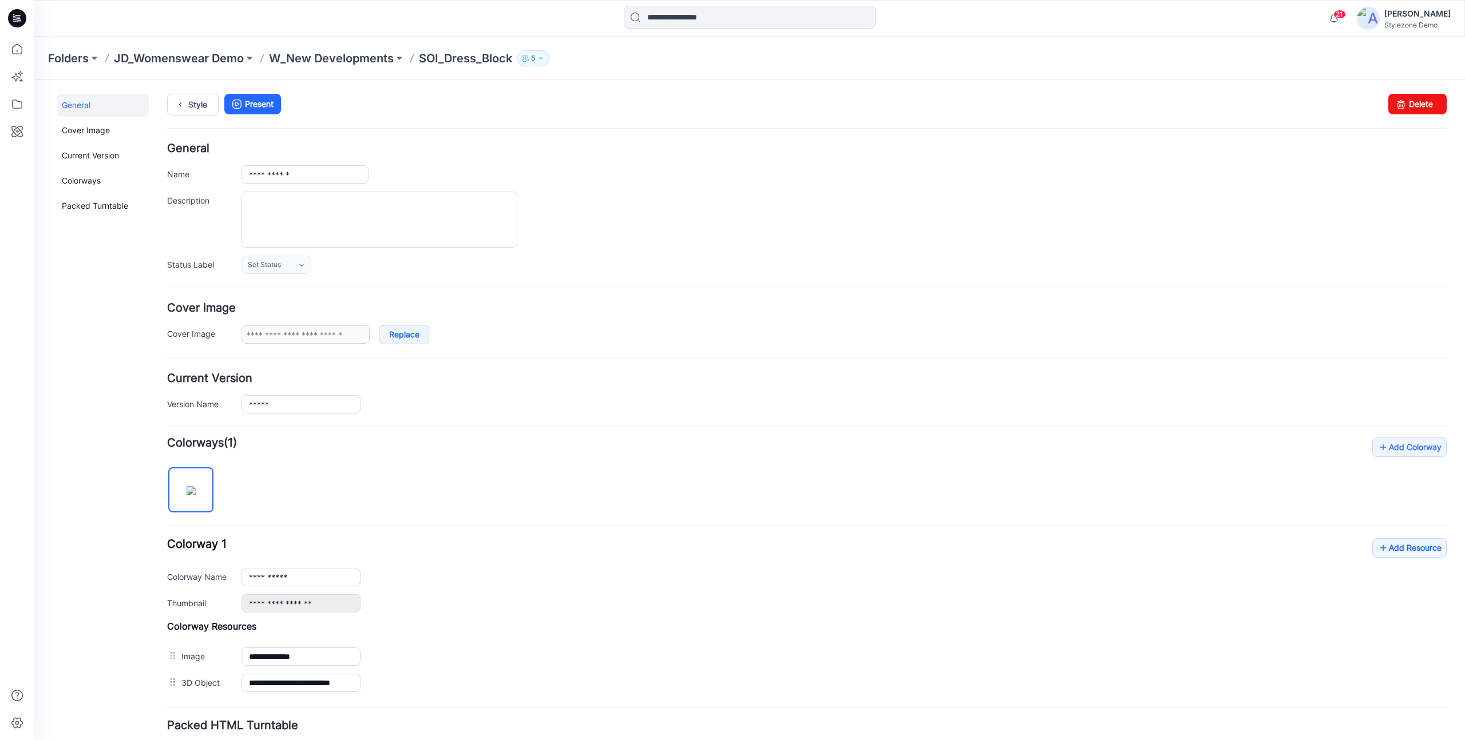
click at [306, 140] on div "Style Present Changes Saved Delete" at bounding box center [806, 118] width 1279 height 49
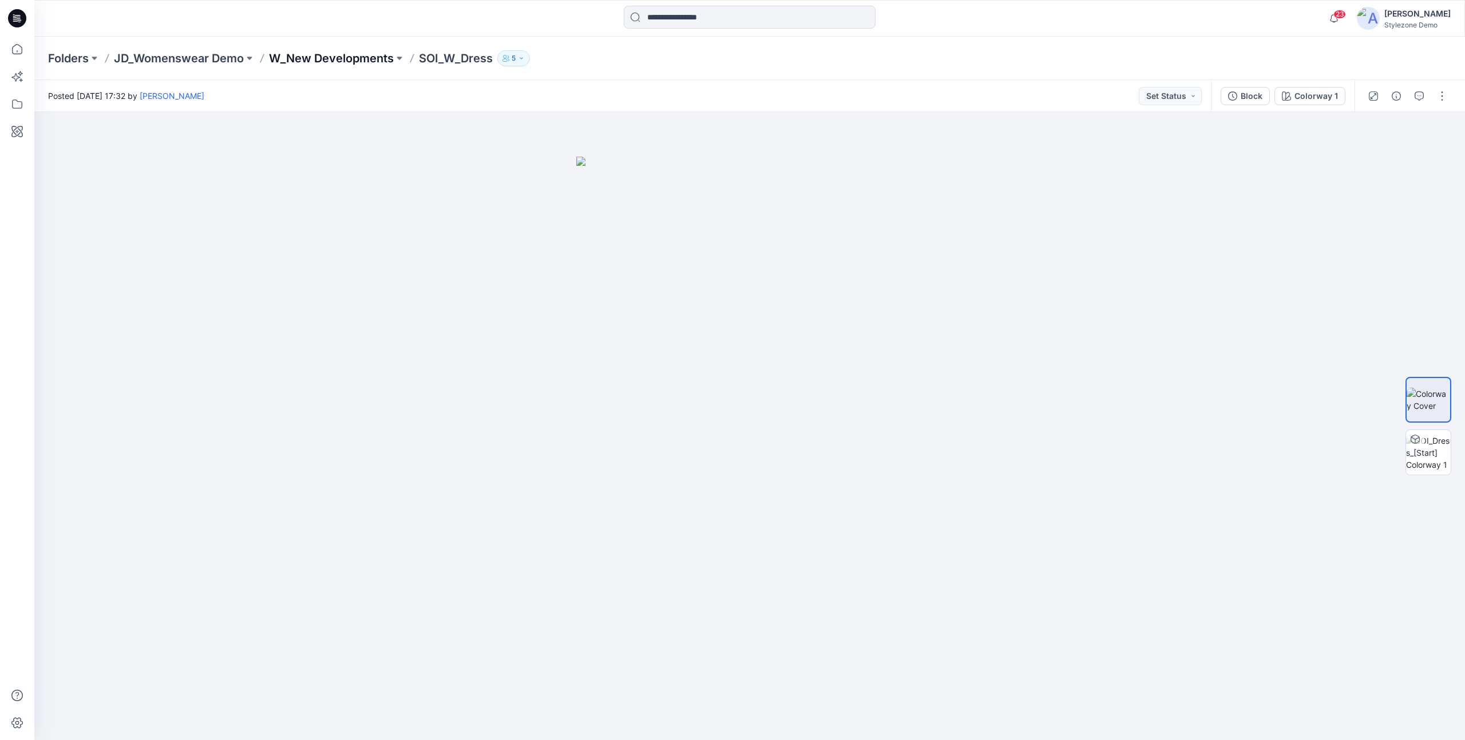
click at [341, 61] on p "W_New Developments" at bounding box center [331, 58] width 125 height 16
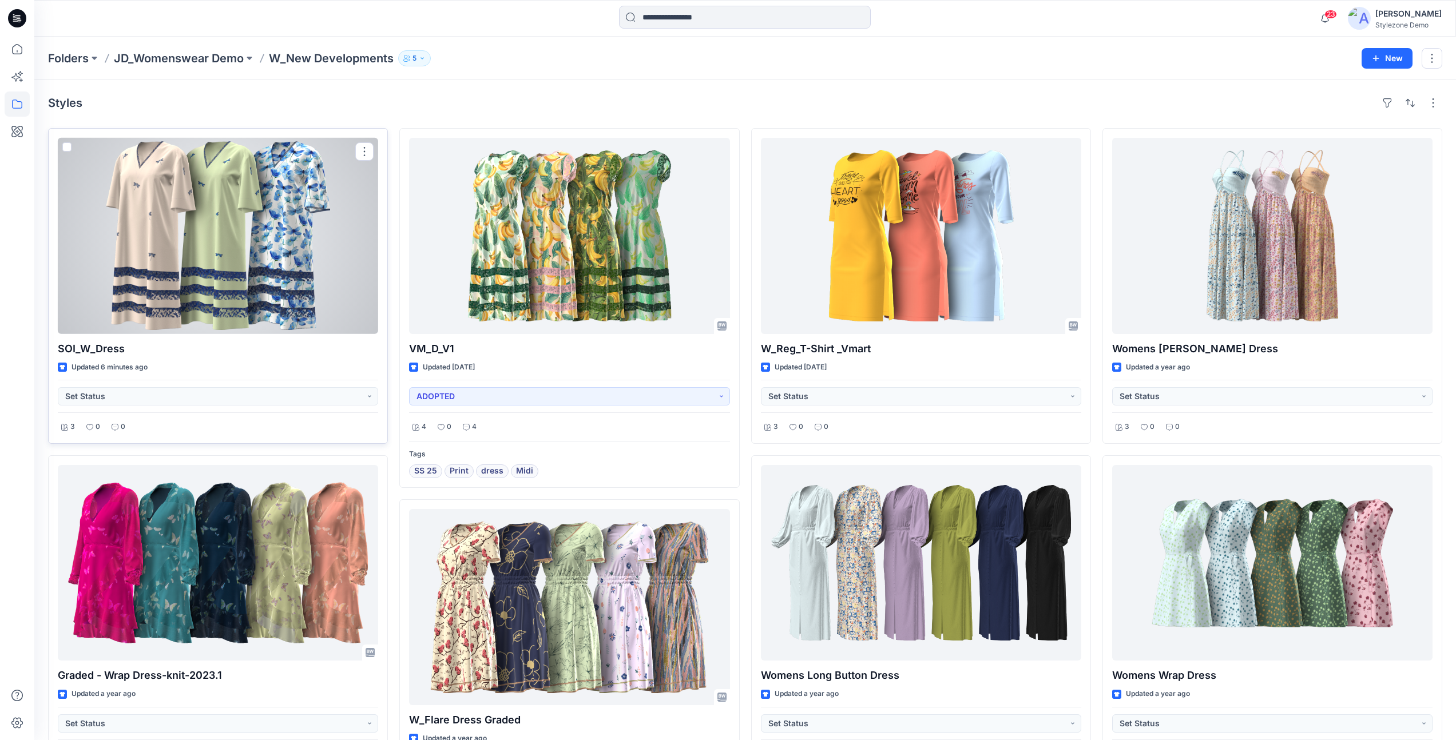
click at [188, 249] on div at bounding box center [218, 236] width 320 height 196
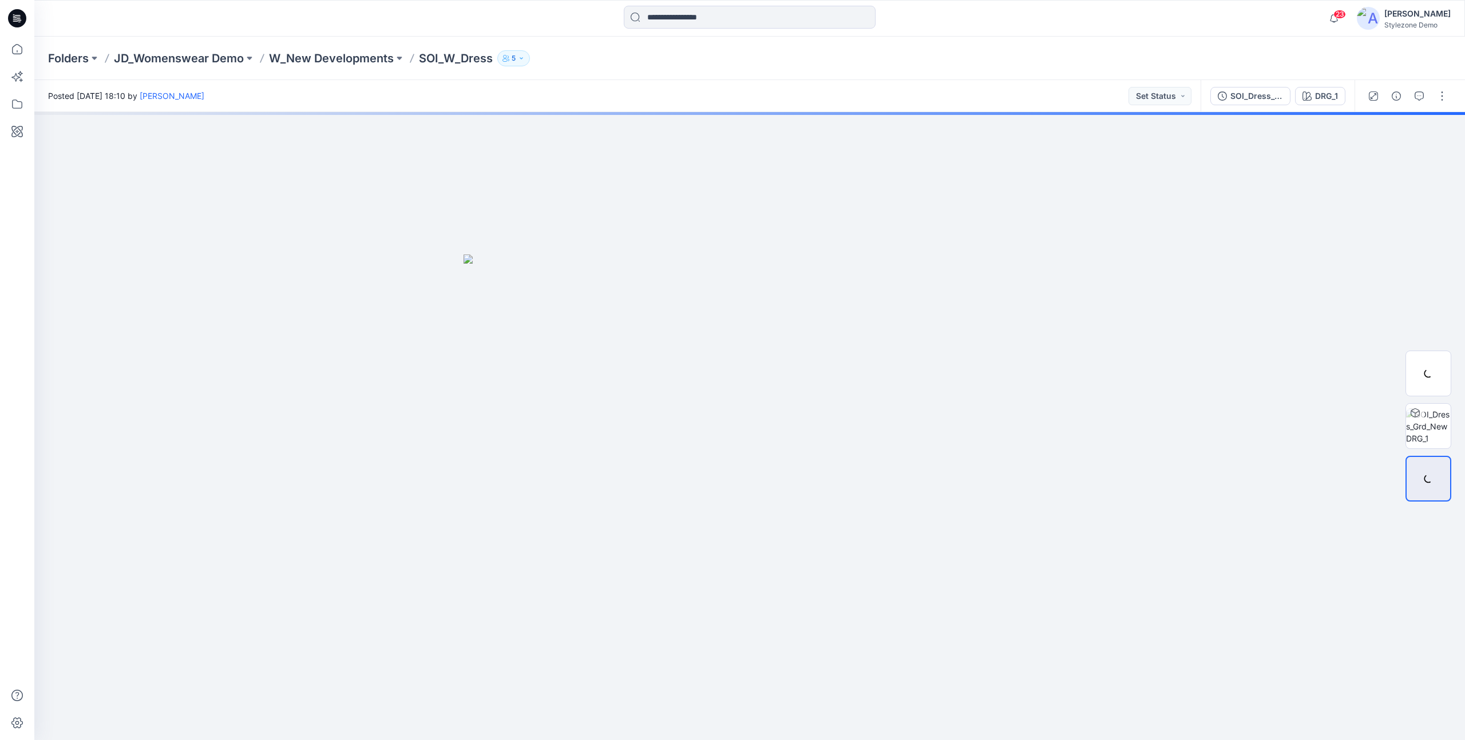
click at [803, 85] on div "Posted Sunday, September 07, 2025 18:10 by Jagdish Sethuraman Set Status" at bounding box center [617, 95] width 1166 height 31
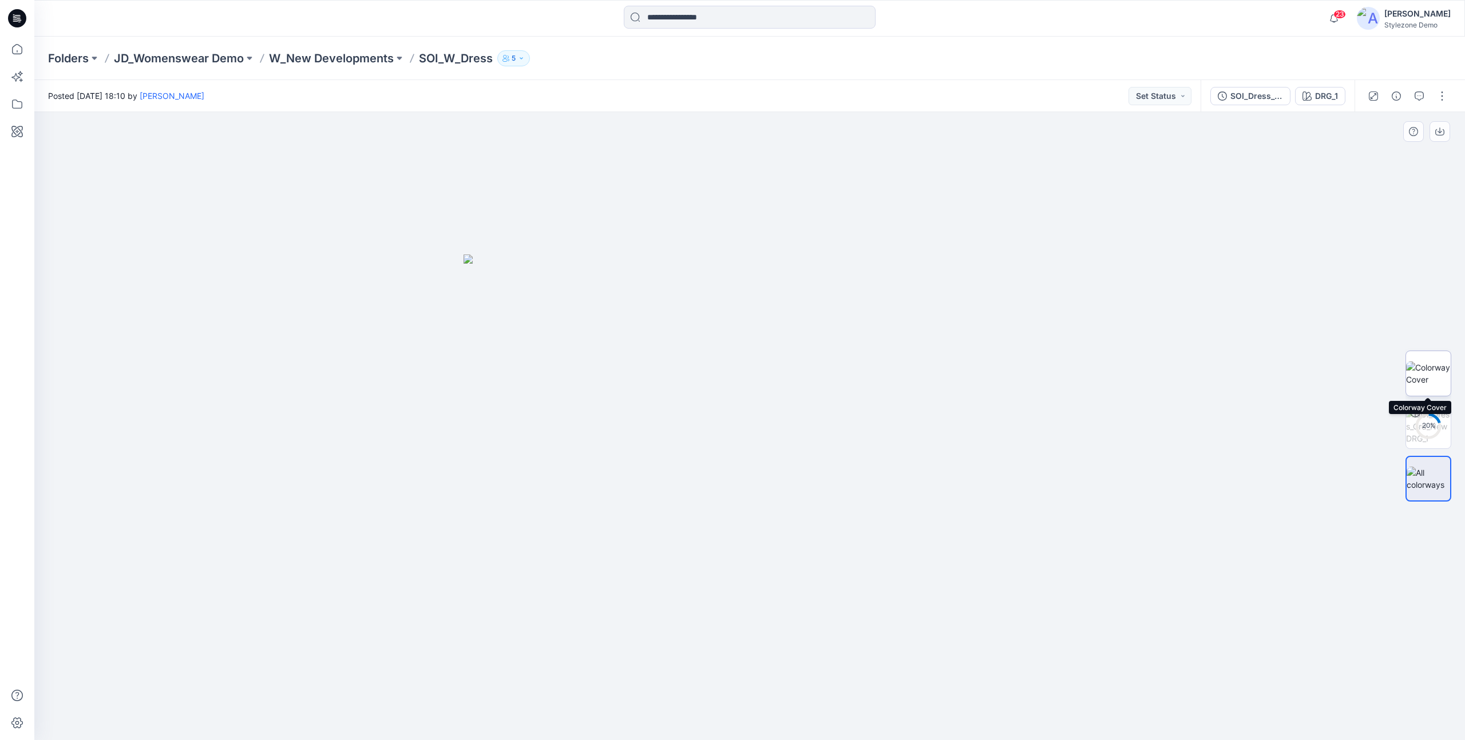
click at [1441, 383] on img at bounding box center [1428, 374] width 45 height 24
click at [1061, 351] on div at bounding box center [749, 426] width 1430 height 628
click at [18, 45] on icon at bounding box center [17, 49] width 10 height 10
